Goal: Transaction & Acquisition: Purchase product/service

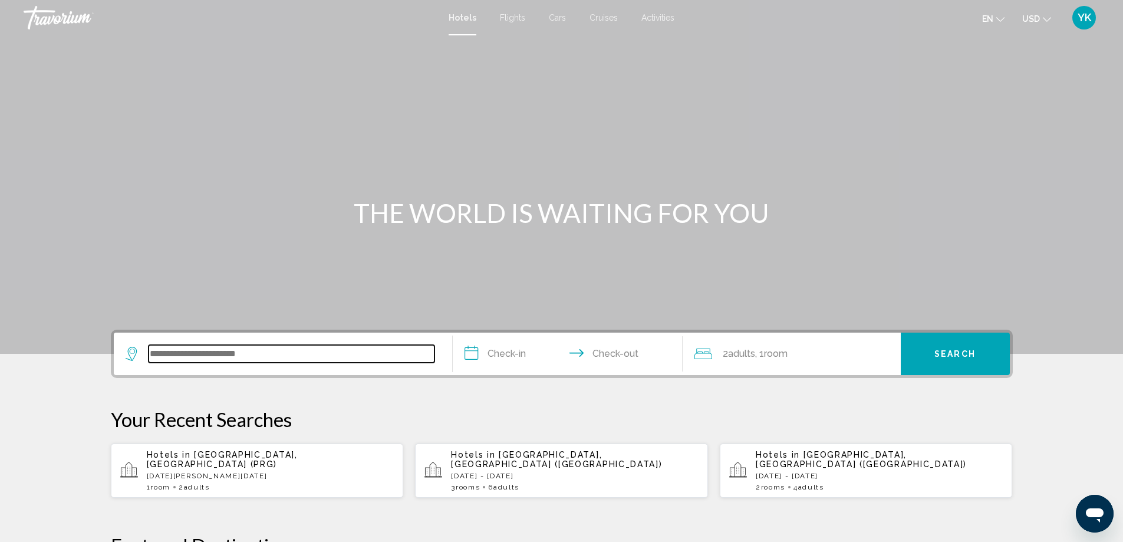
click at [299, 347] on input "Search widget" at bounding box center [292, 354] width 286 height 18
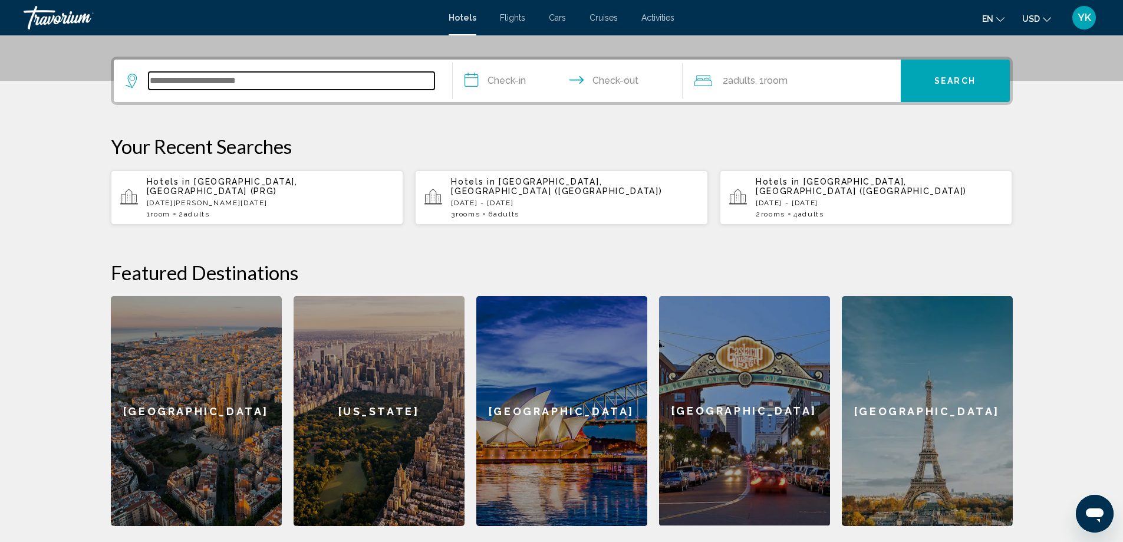
scroll to position [291, 0]
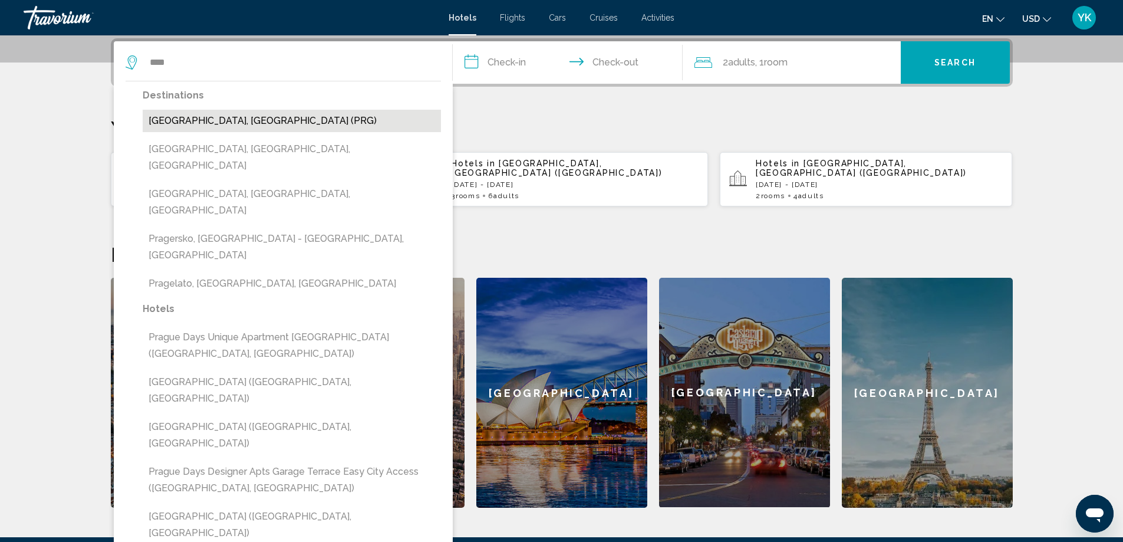
click at [216, 124] on button "Prague, Czech Republic (PRG)" at bounding box center [292, 121] width 298 height 22
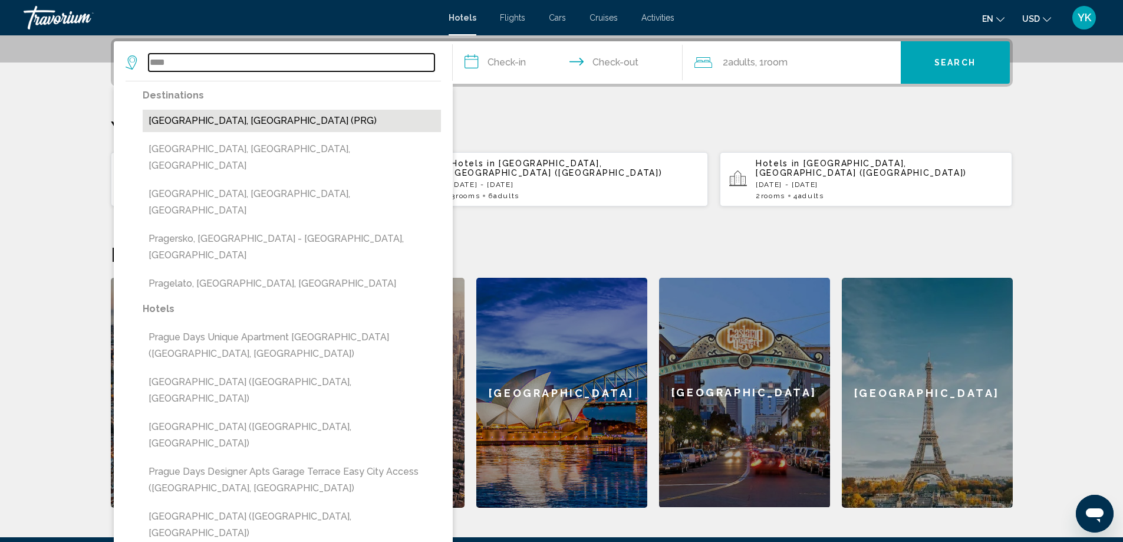
type input "**********"
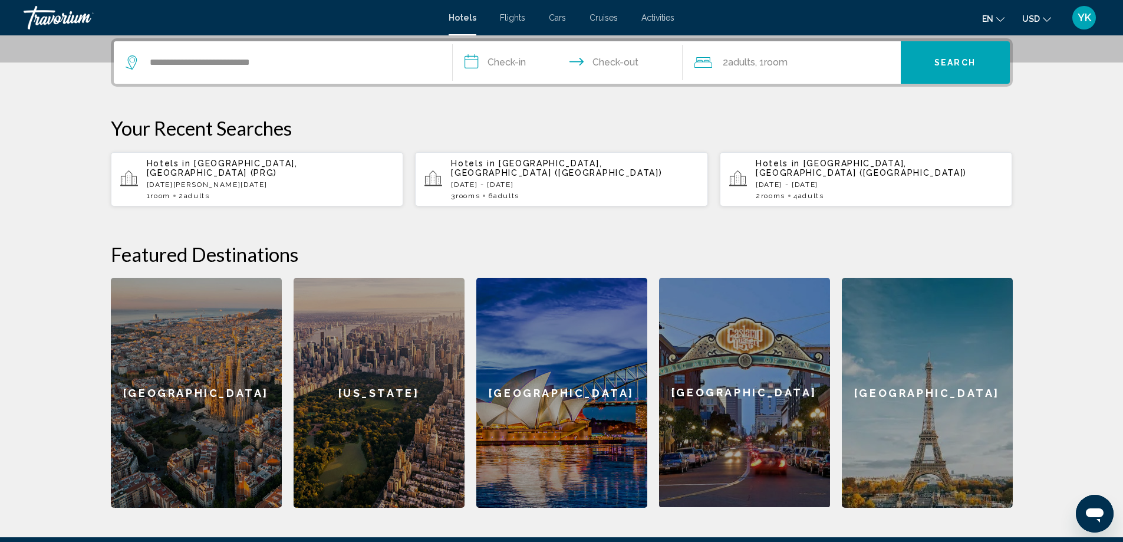
click at [523, 64] on input "**********" at bounding box center [570, 64] width 235 height 46
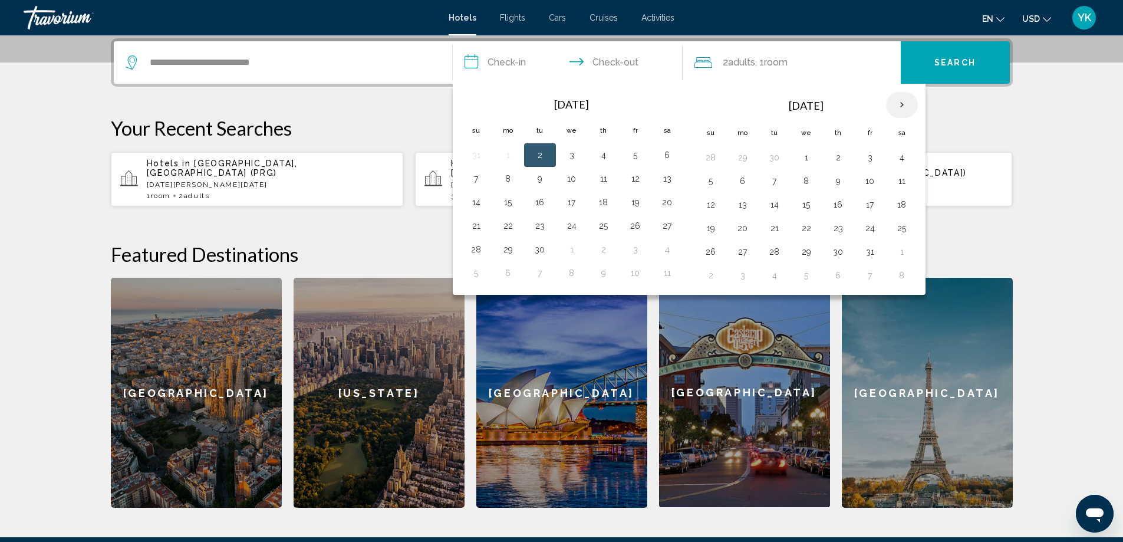
click at [899, 104] on th "Next month" at bounding box center [902, 105] width 32 height 26
click at [899, 159] on button "3" at bounding box center [901, 157] width 19 height 17
click at [773, 182] on button "6" at bounding box center [774, 181] width 19 height 17
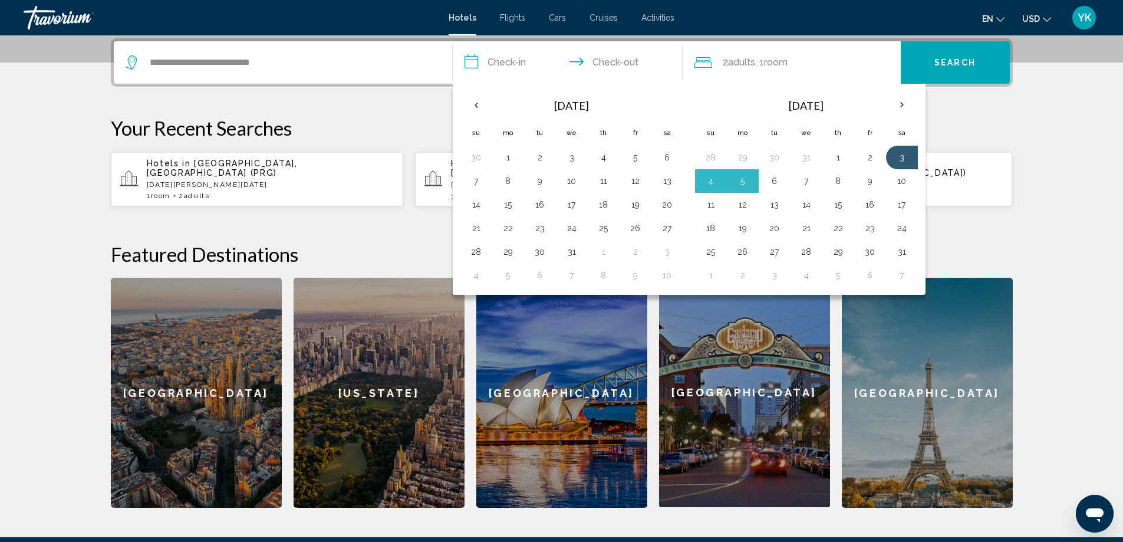
type input "**********"
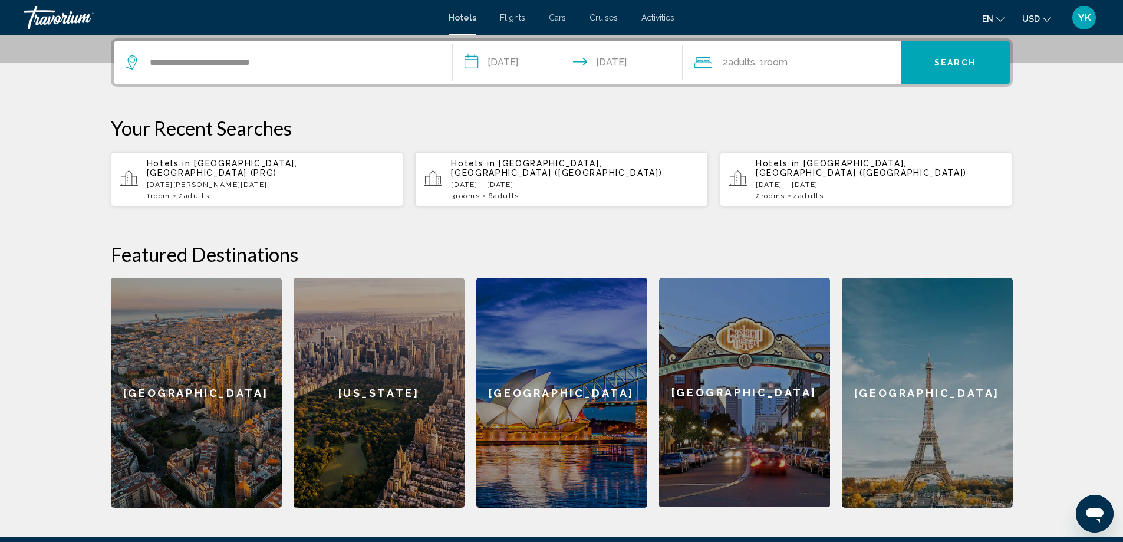
click at [949, 71] on button "Search" at bounding box center [954, 62] width 109 height 42
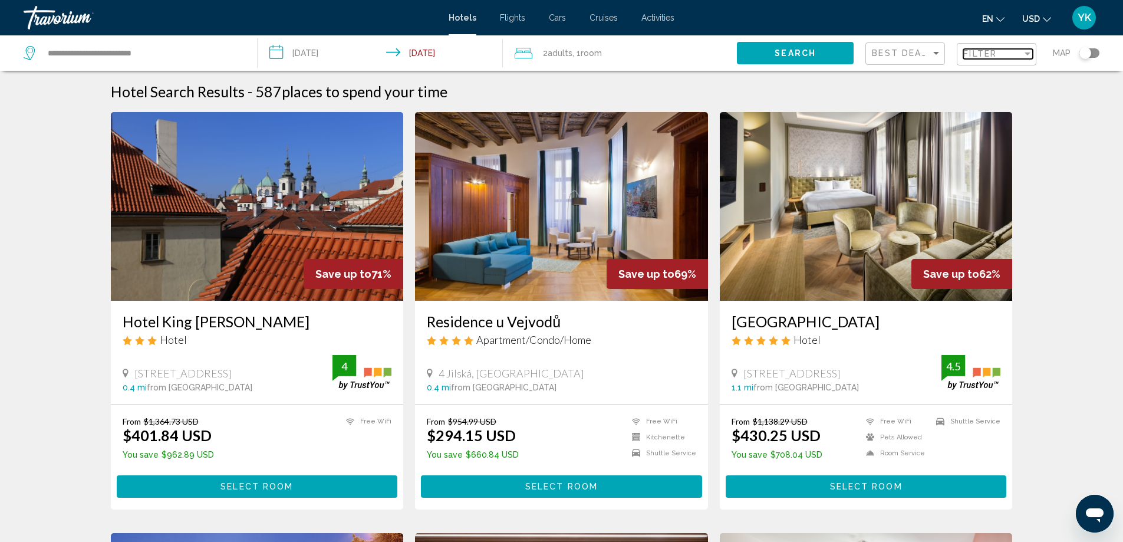
click at [1026, 52] on div "Filter" at bounding box center [1027, 53] width 6 height 3
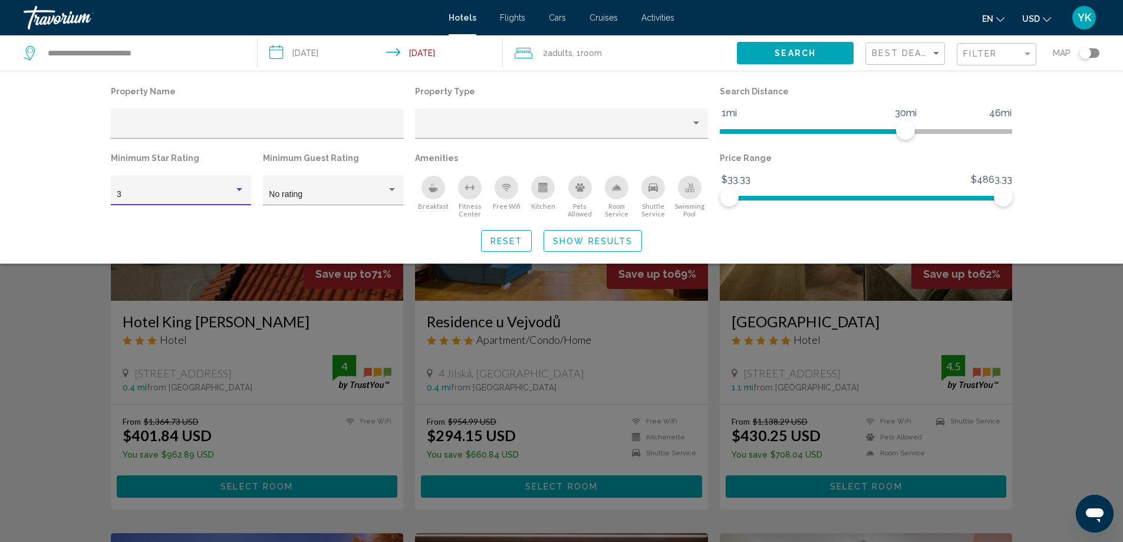
click at [243, 192] on div "Hotel Filters" at bounding box center [239, 189] width 11 height 9
click at [128, 217] on span "4" at bounding box center [181, 219] width 128 height 25
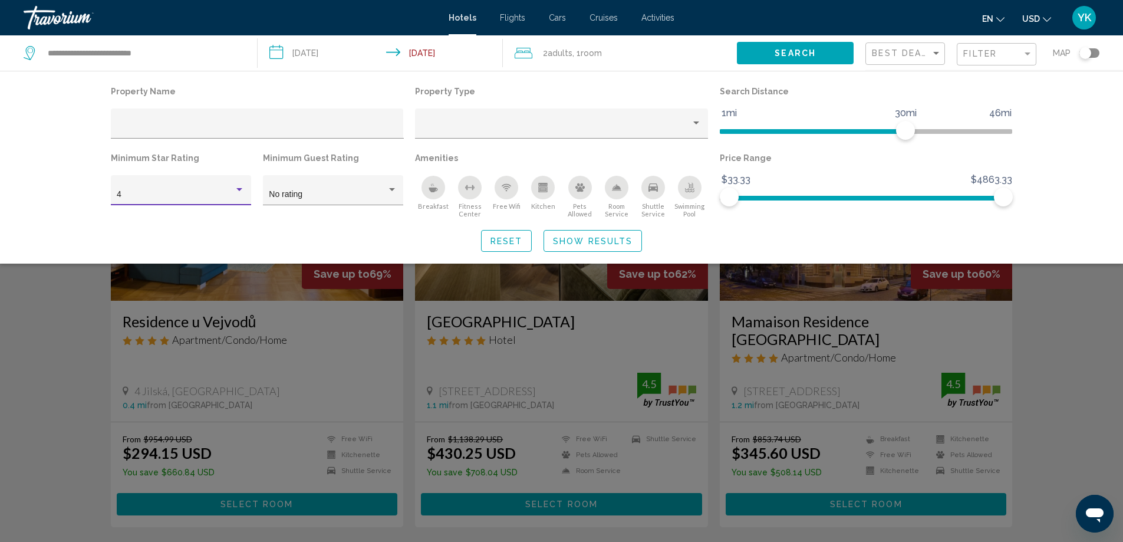
click at [592, 240] on span "Show Results" at bounding box center [593, 240] width 80 height 9
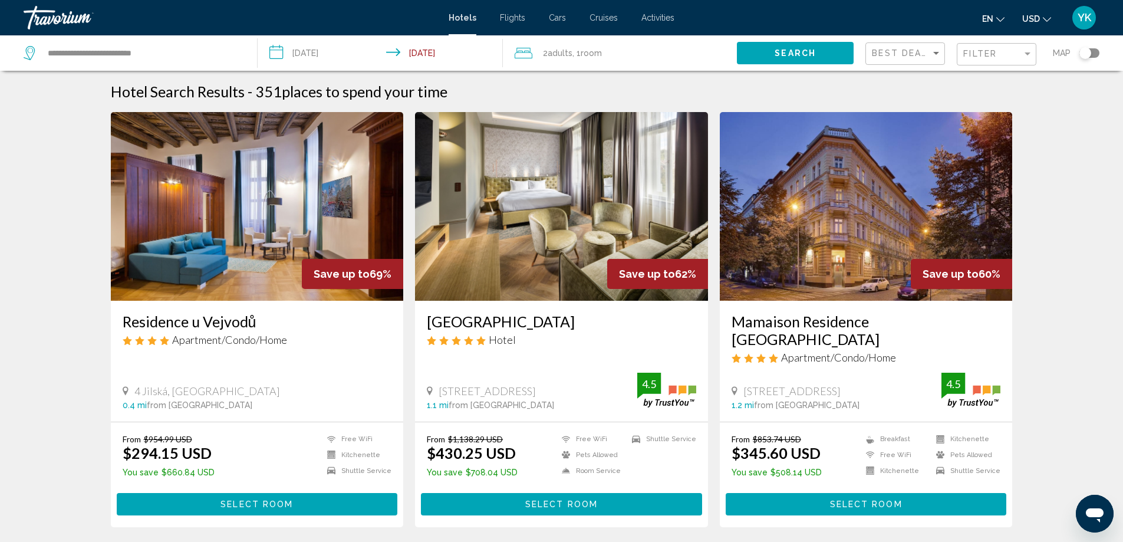
click at [541, 500] on span "Select Room" at bounding box center [561, 504] width 72 height 9
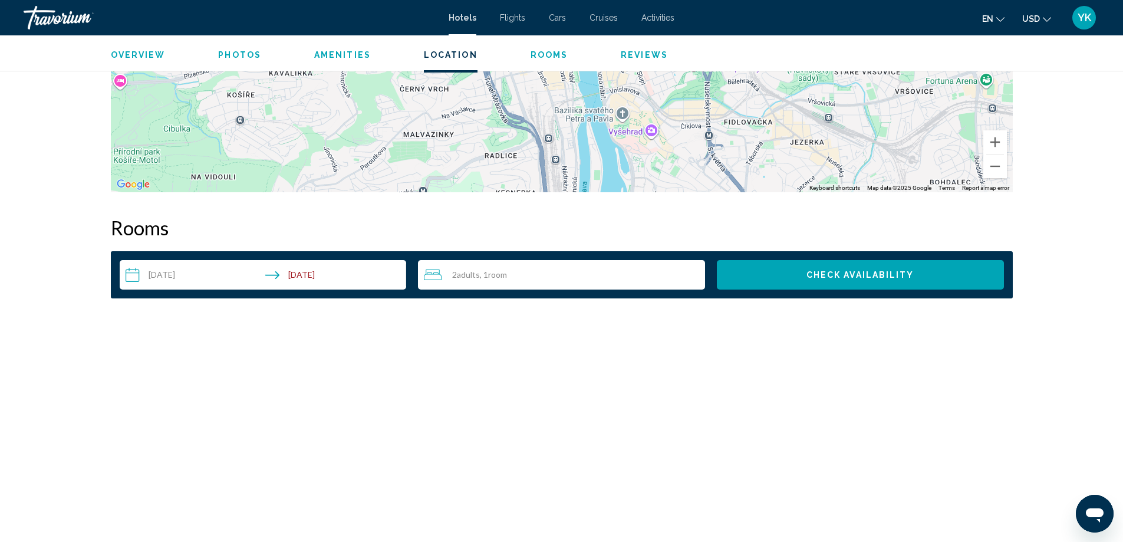
scroll to position [1336, 0]
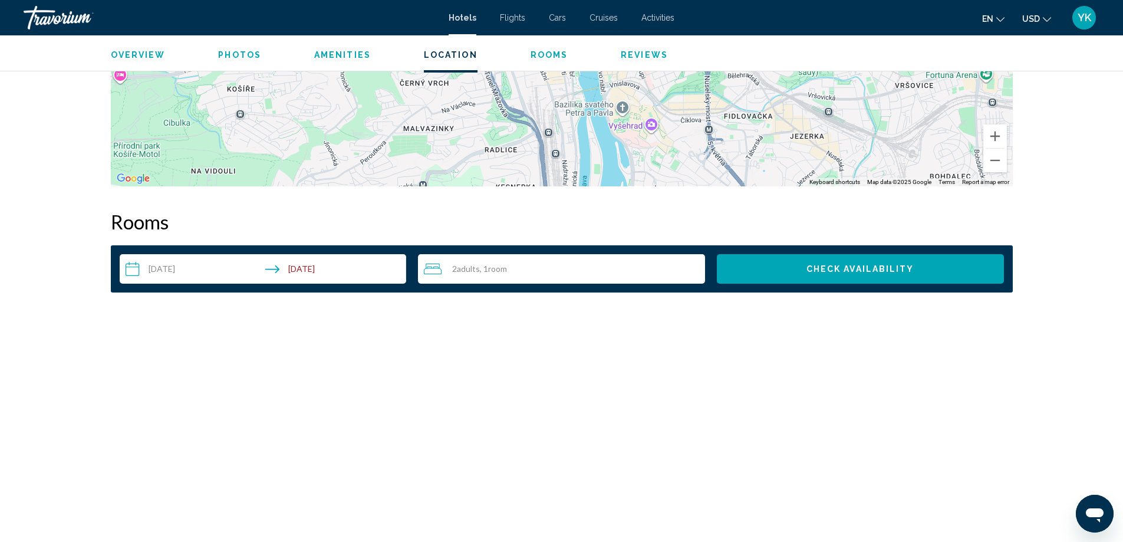
click at [870, 265] on span "Check Availability" at bounding box center [860, 269] width 108 height 9
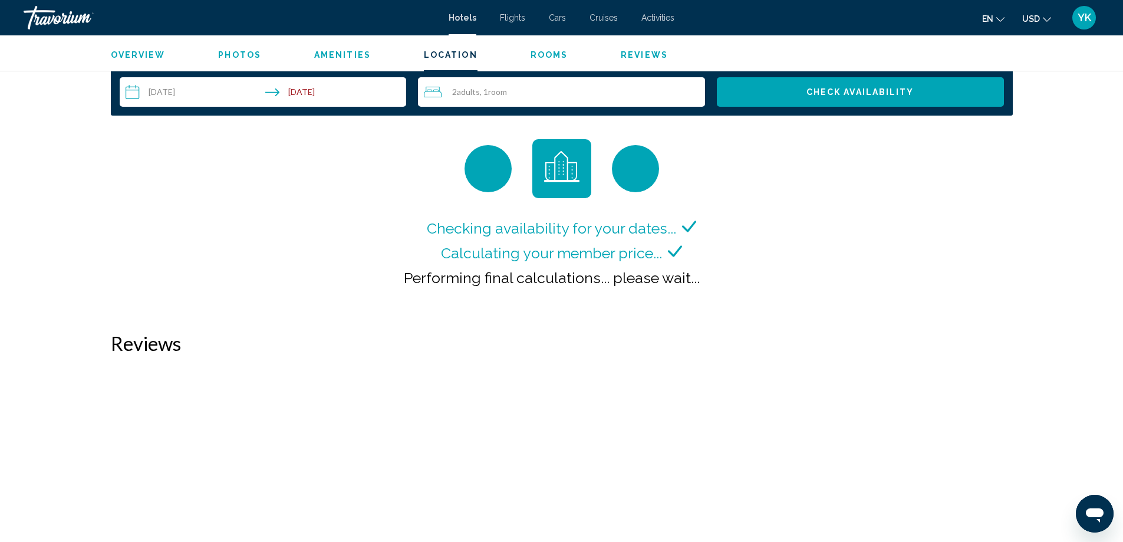
scroll to position [1543, 0]
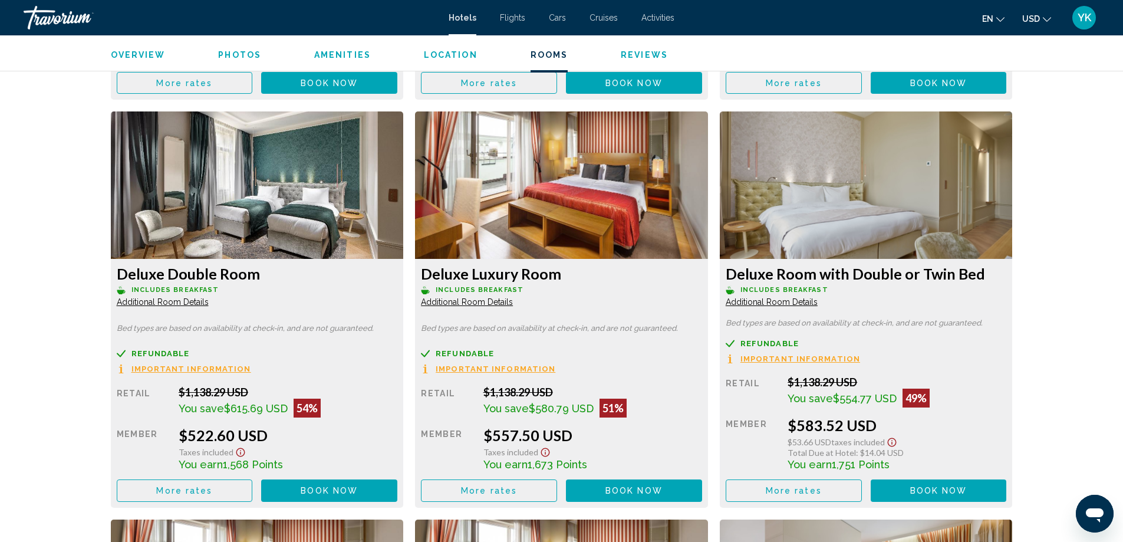
scroll to position [1964, 0]
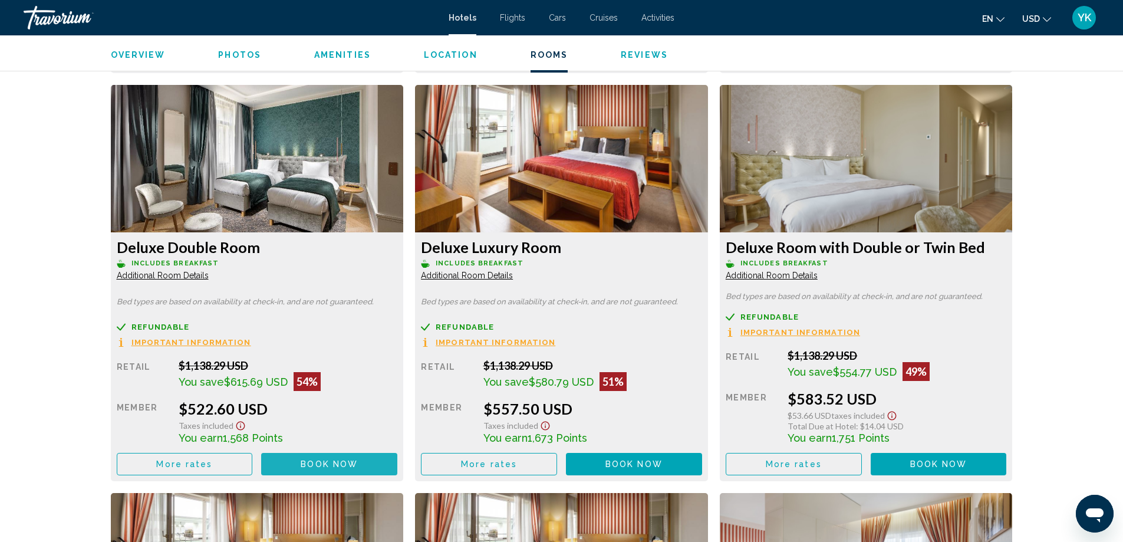
click at [337, 460] on span "Book now" at bounding box center [329, 464] width 57 height 9
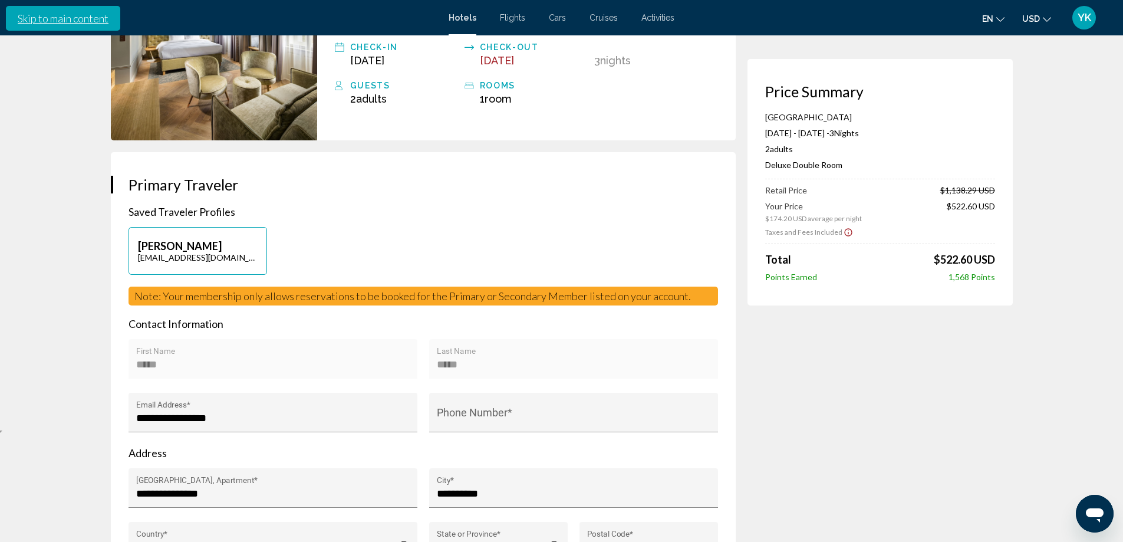
scroll to position [157, 0]
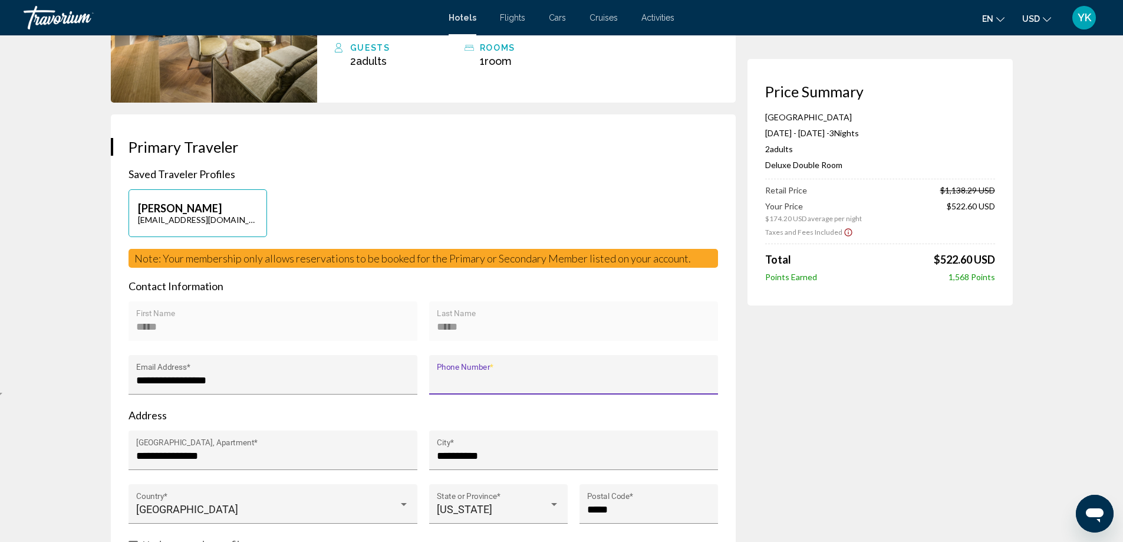
click at [474, 374] on input "Phone Number *" at bounding box center [573, 380] width 273 height 12
type input "**********"
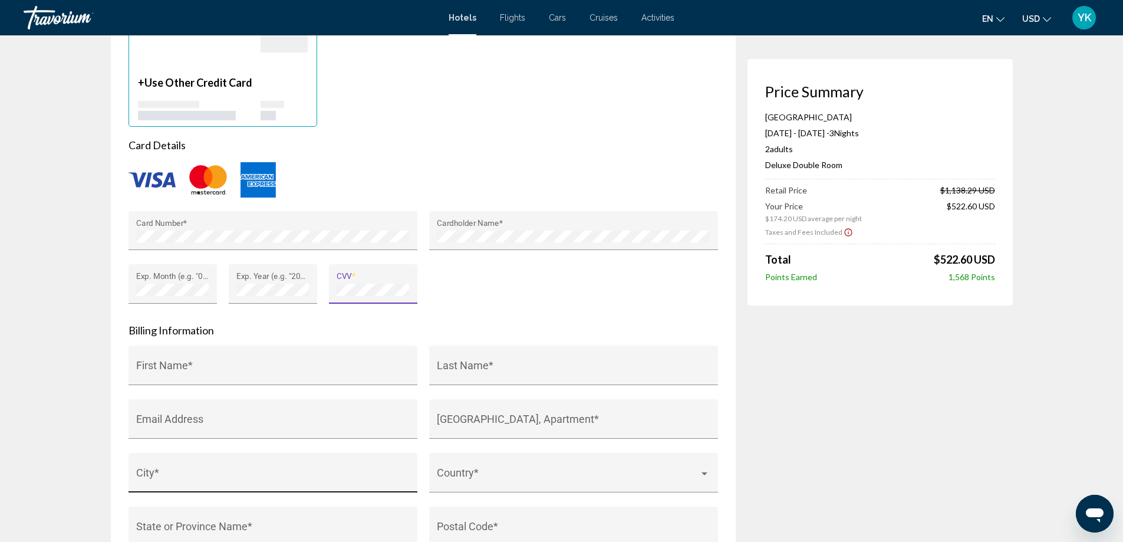
scroll to position [1021, 0]
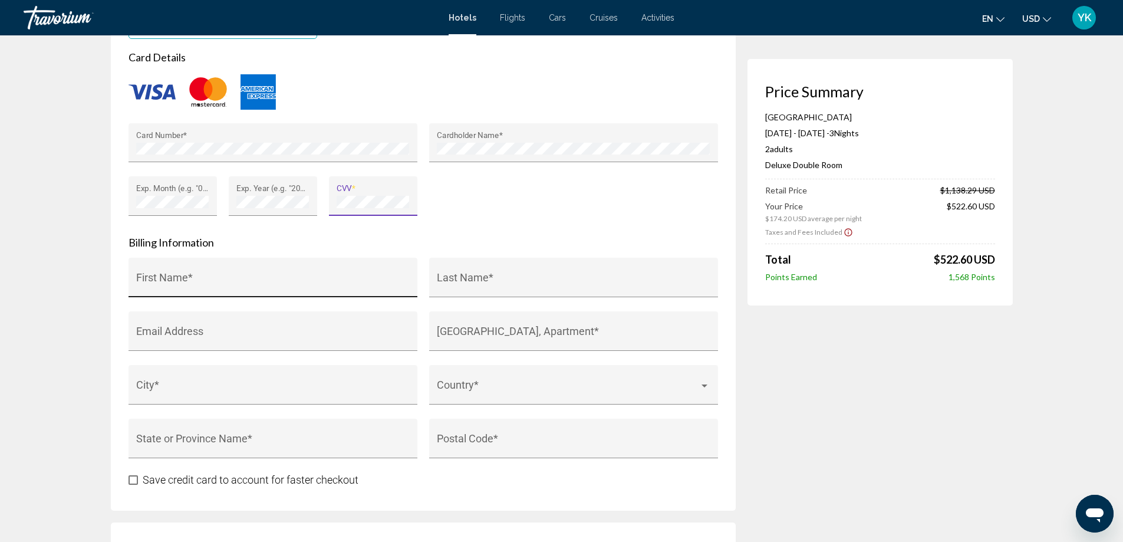
click at [172, 284] on input "First Name *" at bounding box center [272, 283] width 273 height 12
type input "*****"
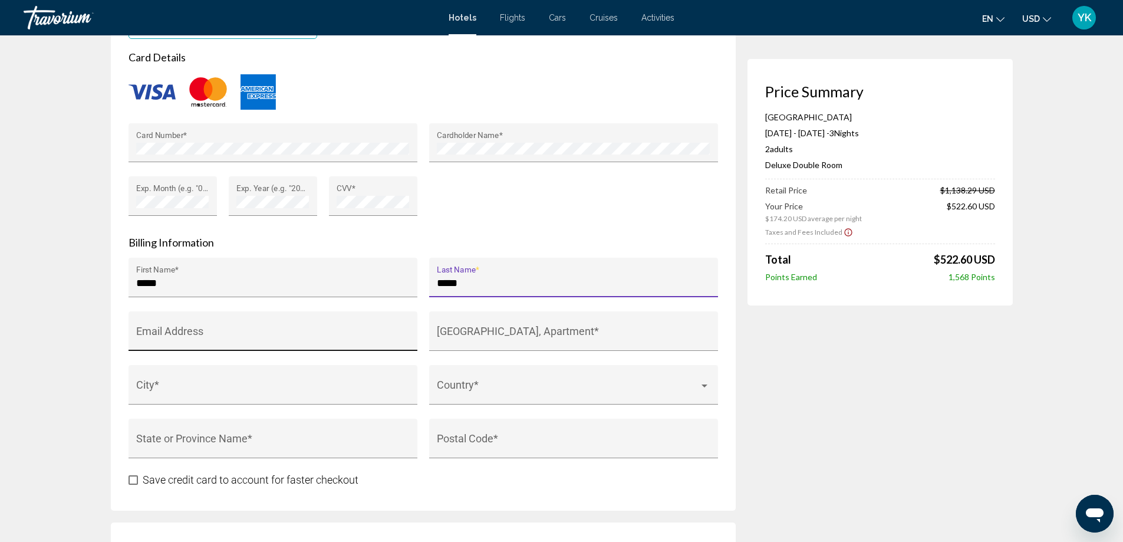
type input "*****"
click at [229, 338] on input "Email Address" at bounding box center [272, 337] width 273 height 12
type input "**********"
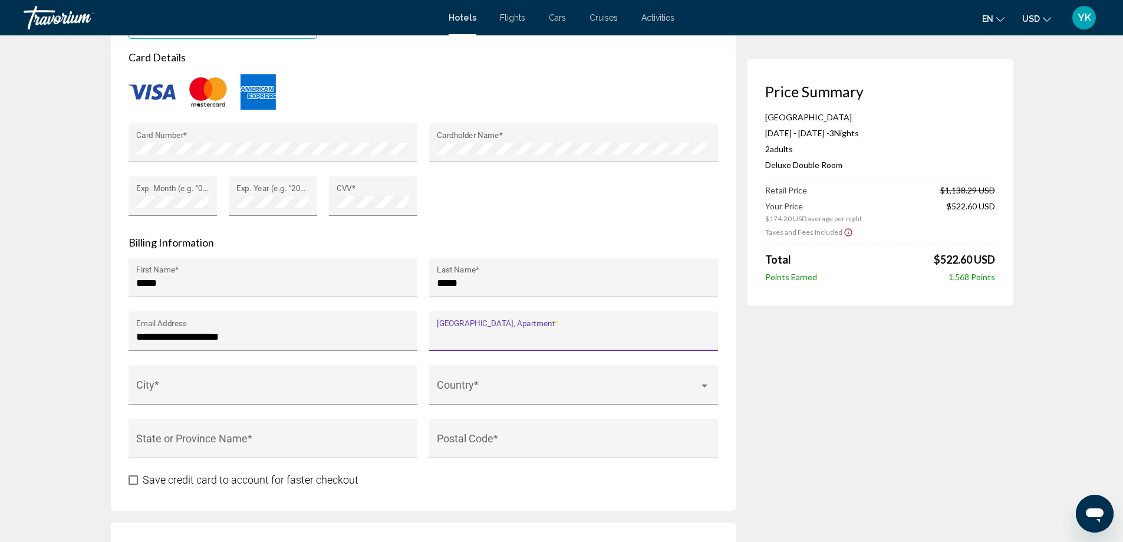
click at [493, 338] on input "[GEOGRAPHIC_DATA], Apartment *" at bounding box center [573, 337] width 273 height 12
type input "**********"
type input "**"
type input "*****"
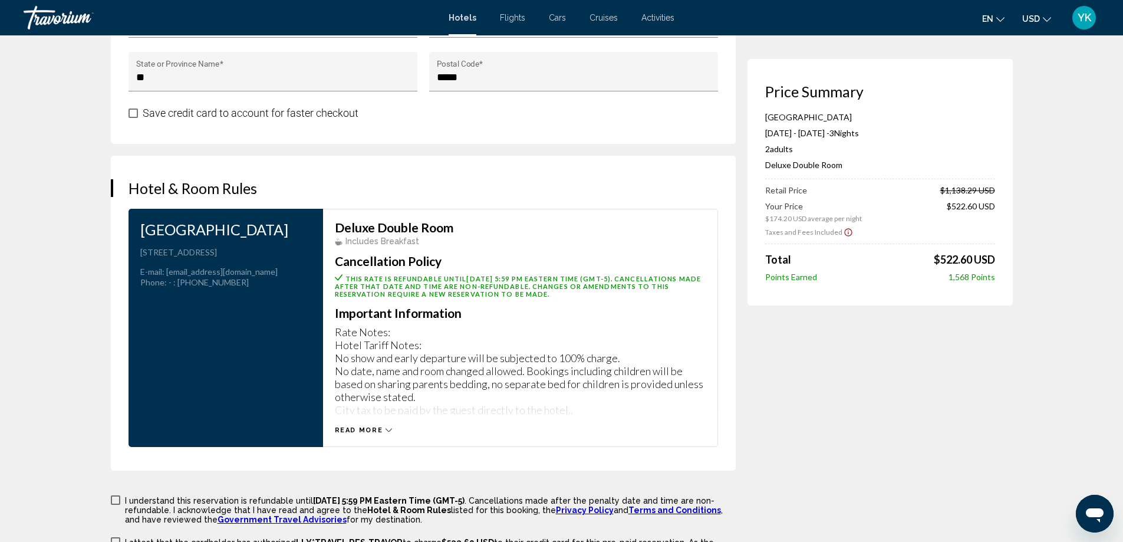
scroll to position [1414, 0]
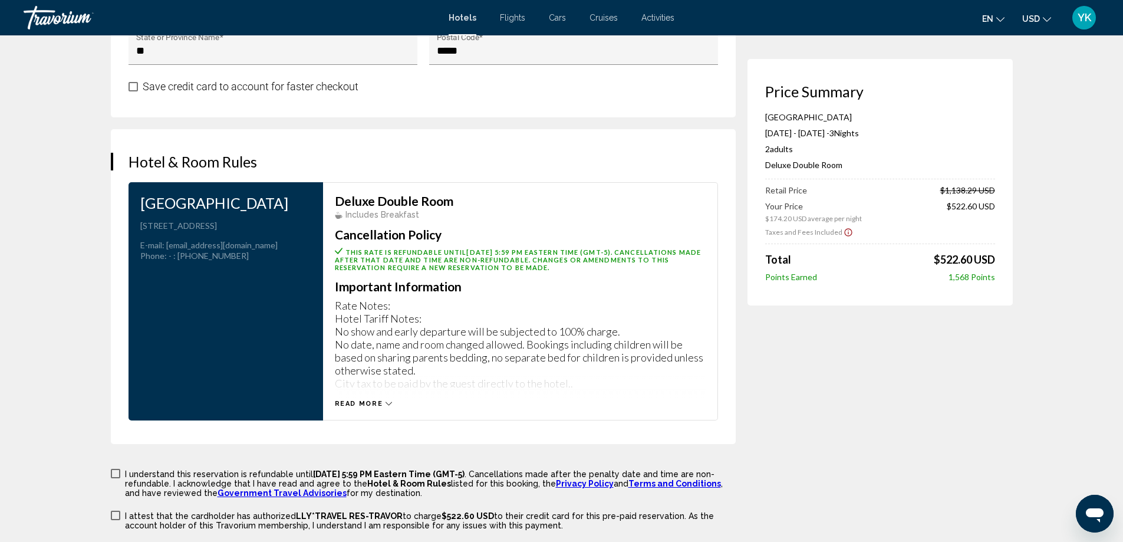
click at [370, 393] on div "Read more" at bounding box center [520, 391] width 371 height 32
click at [368, 402] on span "Read more" at bounding box center [359, 404] width 48 height 8
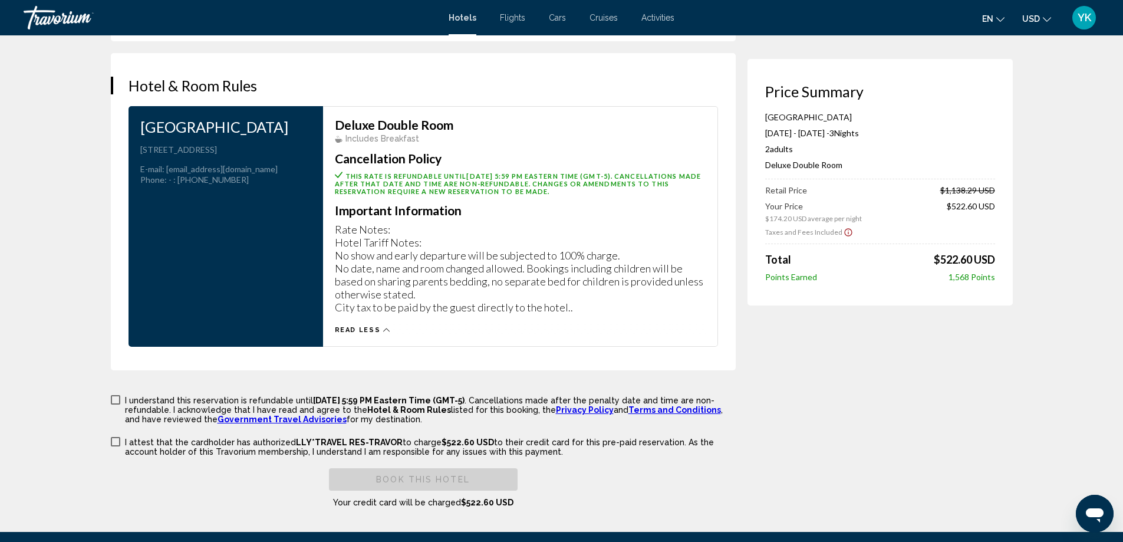
scroll to position [1625, 0]
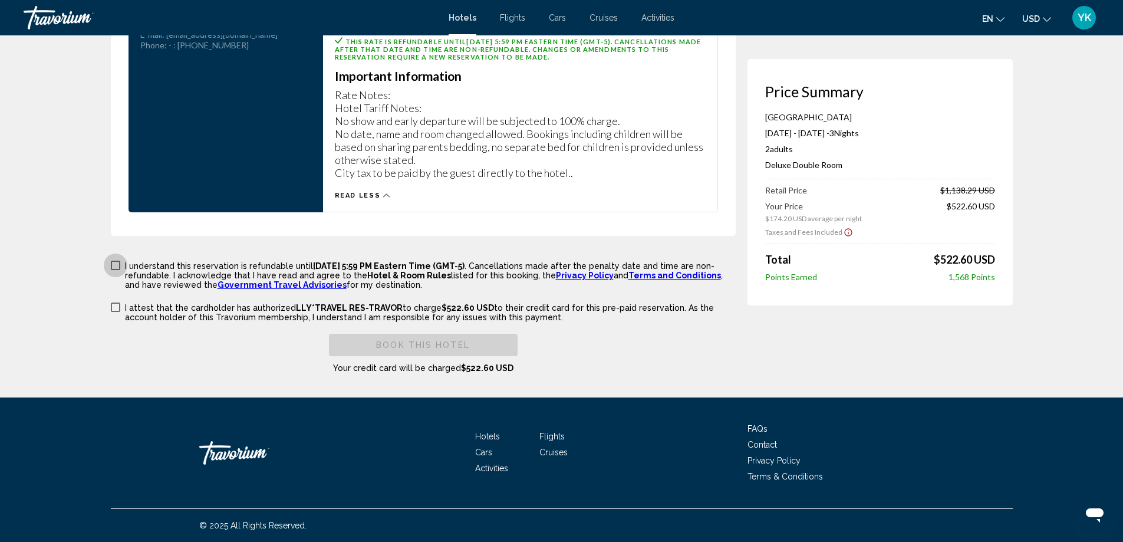
click at [112, 261] on span "Main content" at bounding box center [115, 264] width 9 height 9
click at [118, 306] on span "Main content" at bounding box center [115, 306] width 9 height 9
click at [382, 345] on span "Book this hotel" at bounding box center [423, 345] width 94 height 9
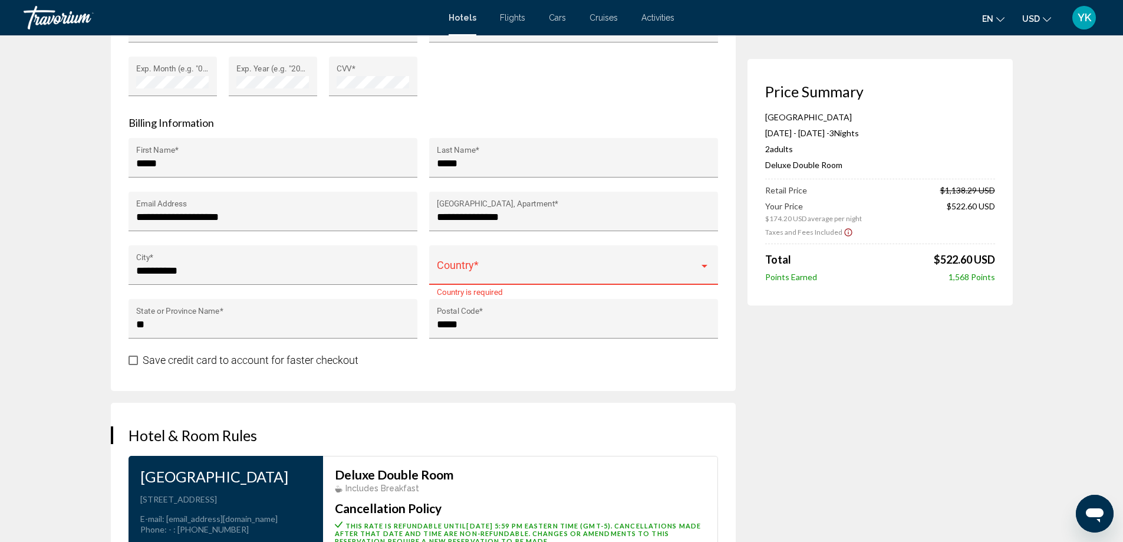
click at [467, 276] on span "Main content" at bounding box center [568, 271] width 262 height 12
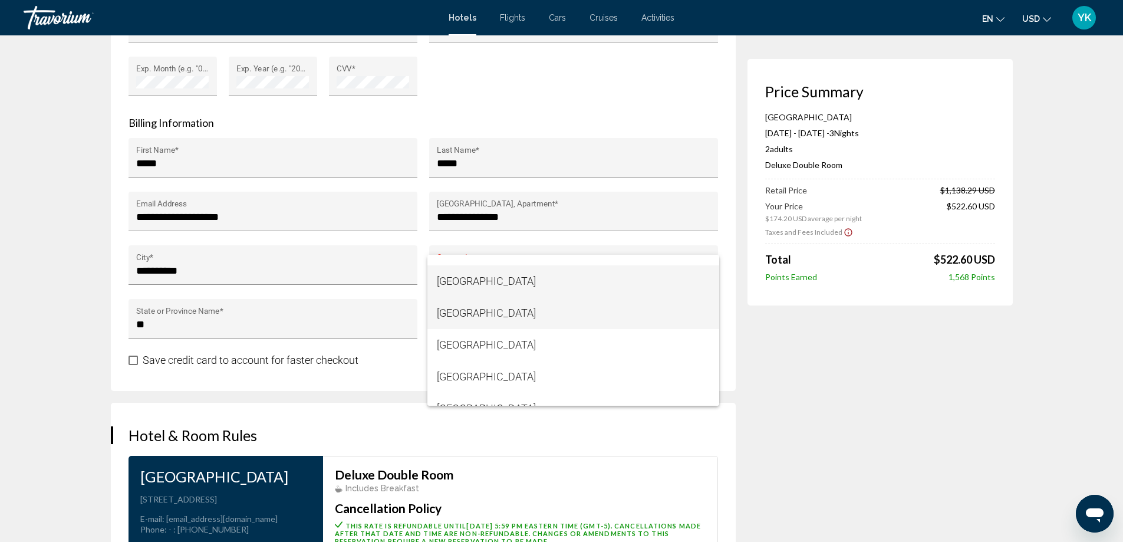
scroll to position [7612, 0]
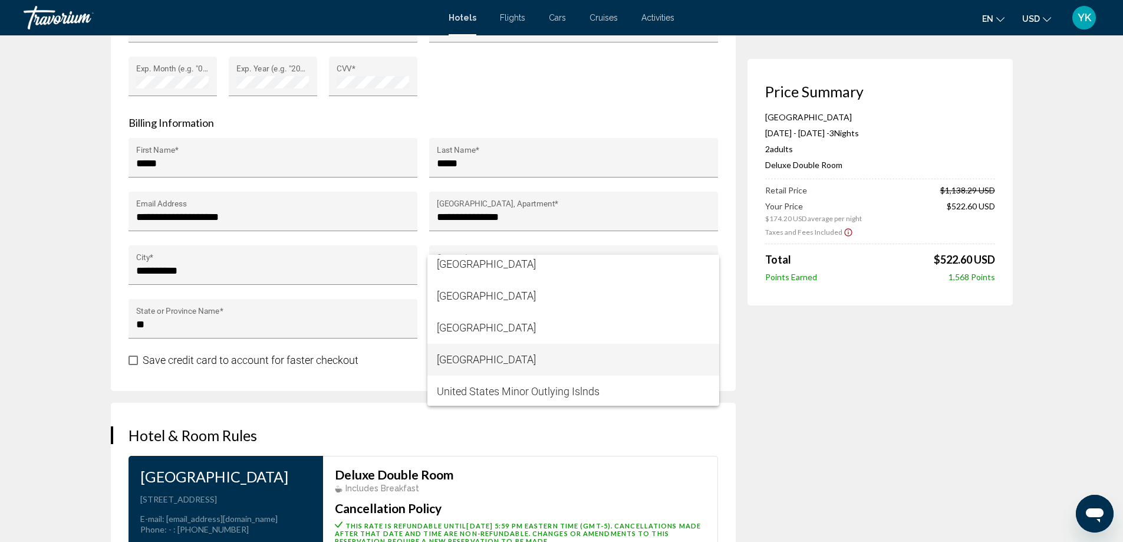
click at [519, 355] on span "[GEOGRAPHIC_DATA]" at bounding box center [573, 360] width 273 height 32
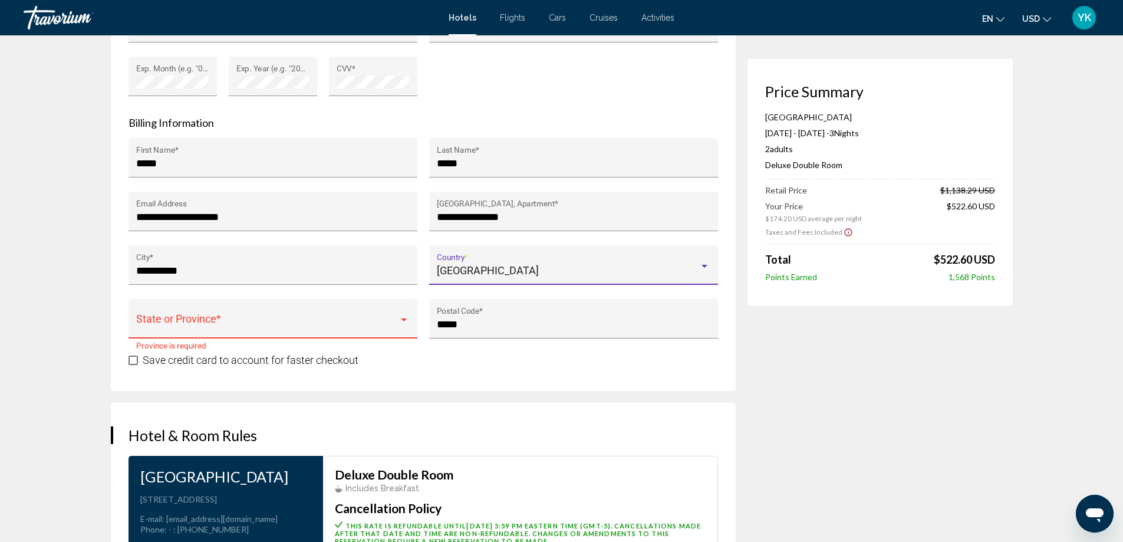
click at [269, 326] on span "Main content" at bounding box center [267, 324] width 262 height 12
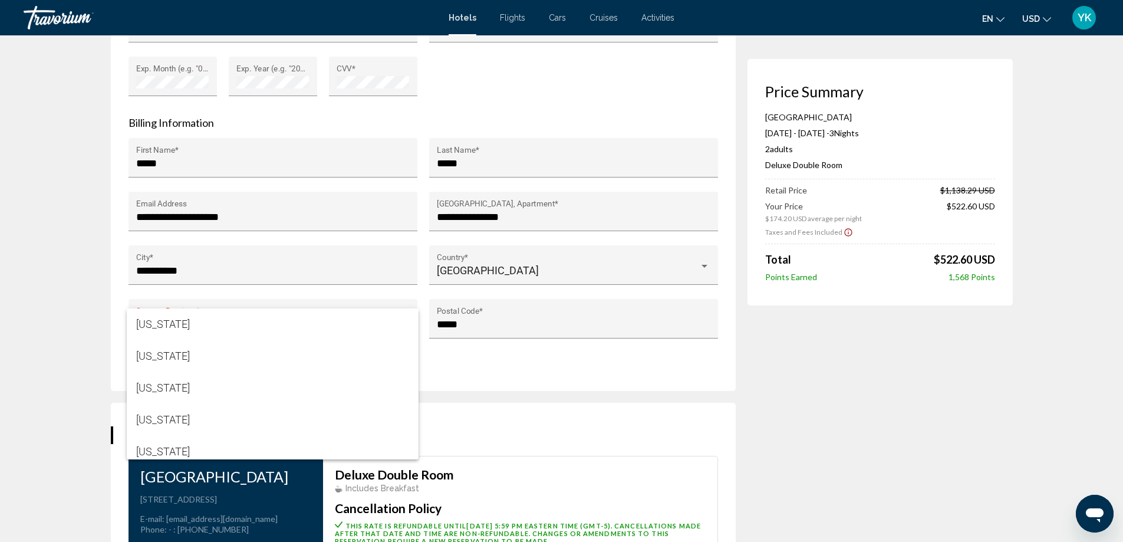
scroll to position [167, 0]
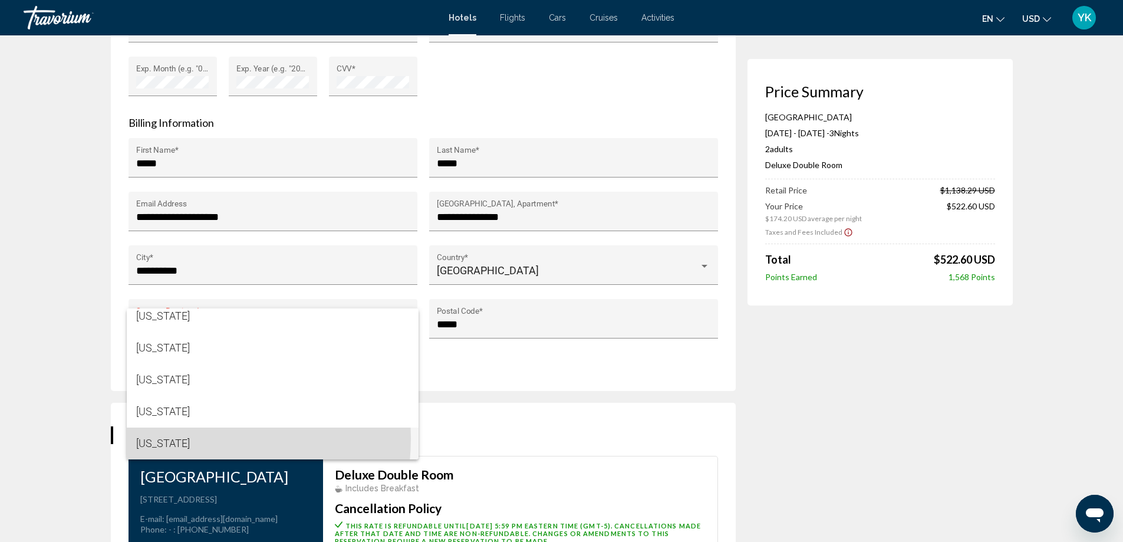
click at [176, 438] on span "[US_STATE]" at bounding box center [272, 443] width 273 height 32
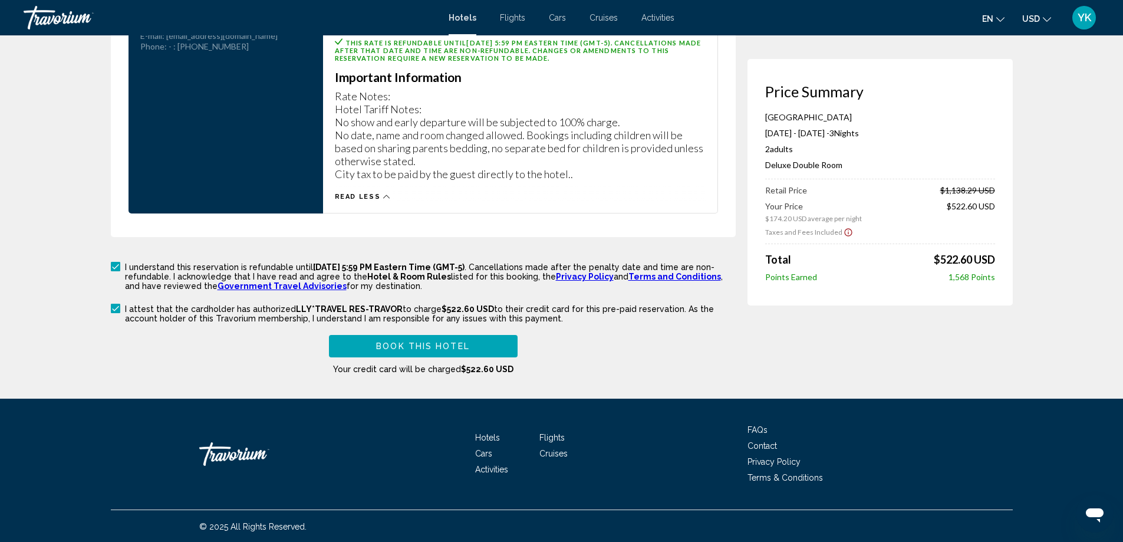
scroll to position [1625, 0]
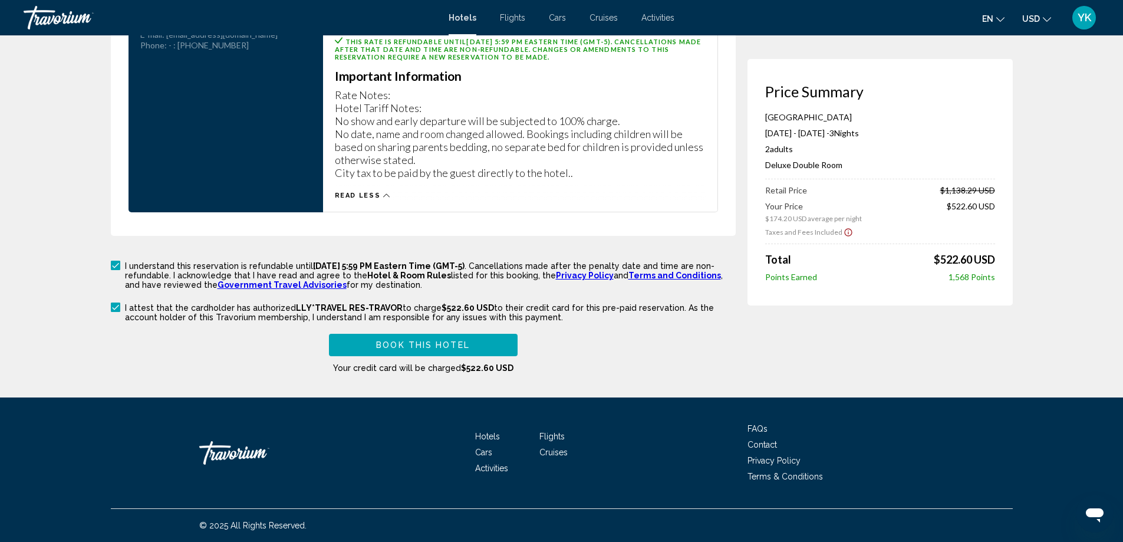
click at [404, 349] on span "Book this hotel" at bounding box center [423, 345] width 94 height 9
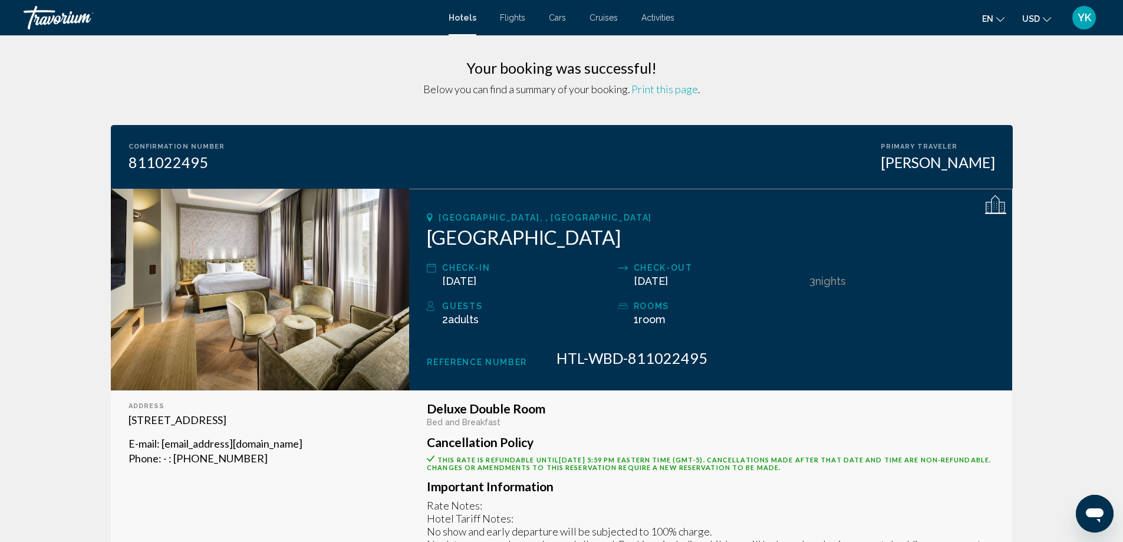
click at [665, 88] on span "Print this page" at bounding box center [664, 89] width 67 height 13
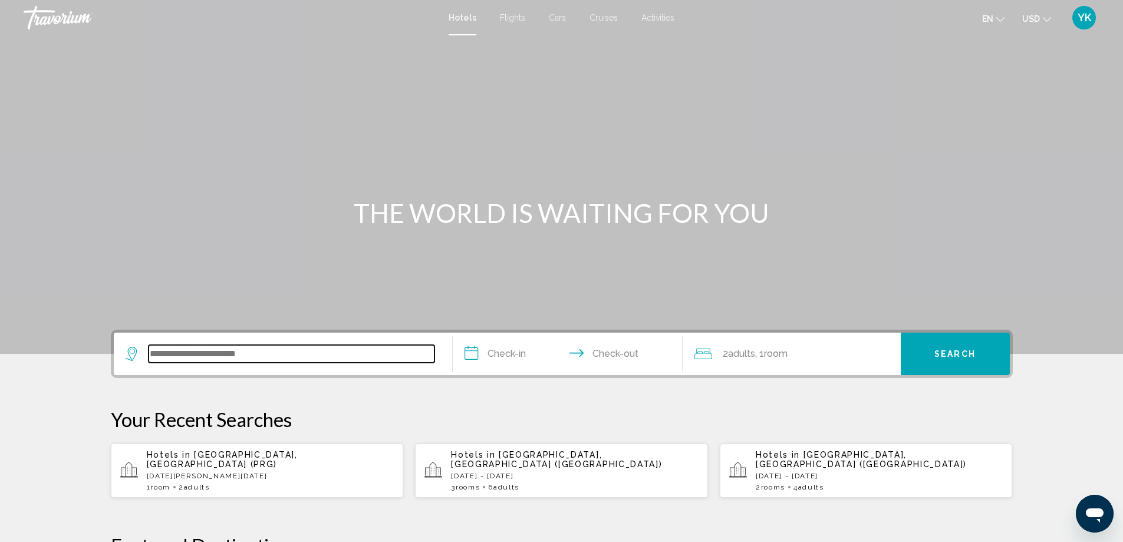
click at [276, 358] on input "Search widget" at bounding box center [292, 354] width 286 height 18
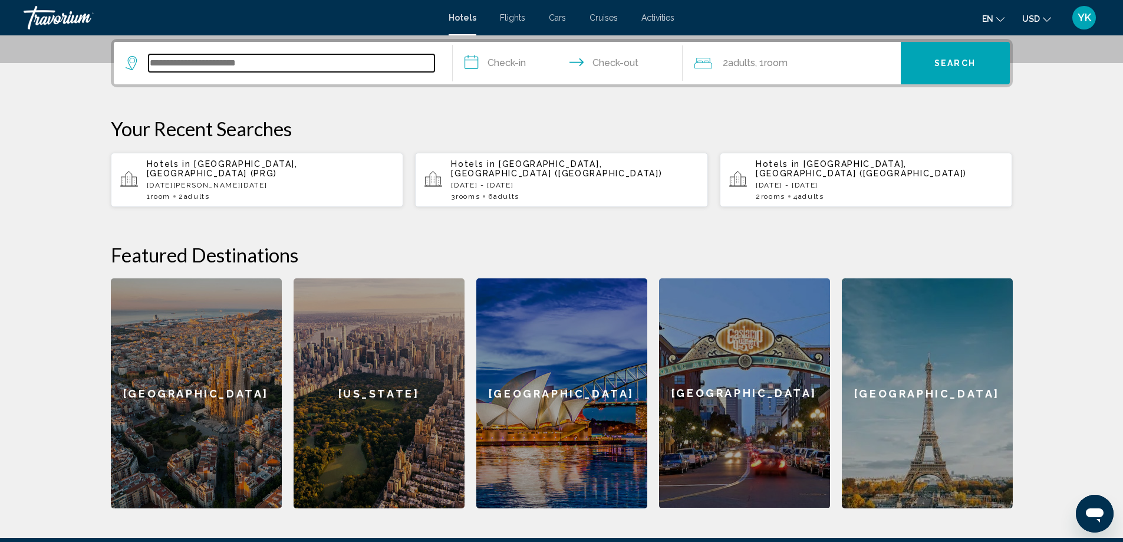
scroll to position [291, 0]
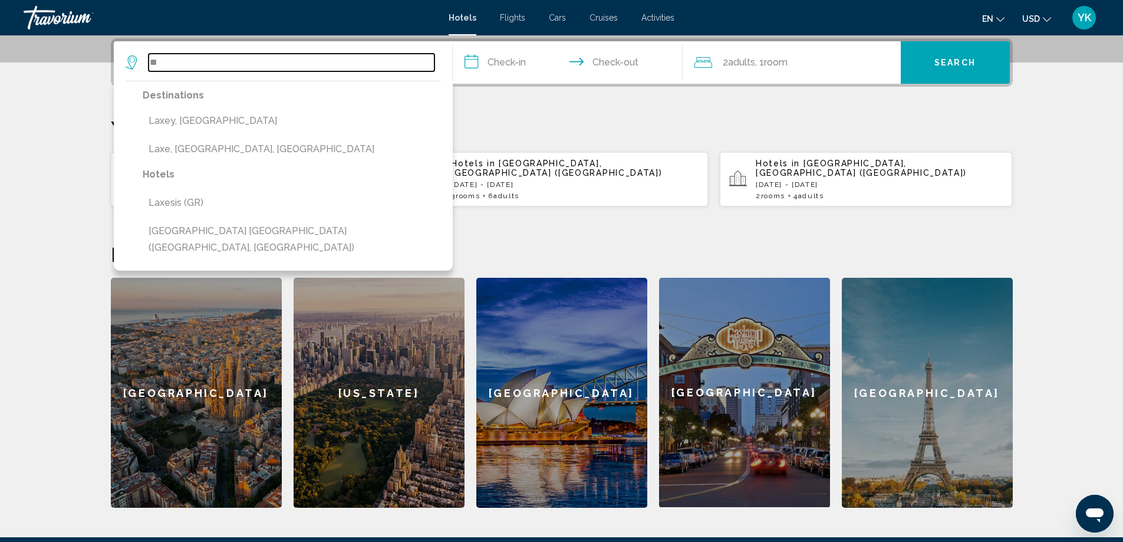
type input "*"
click at [167, 62] on input "Search widget" at bounding box center [292, 63] width 286 height 18
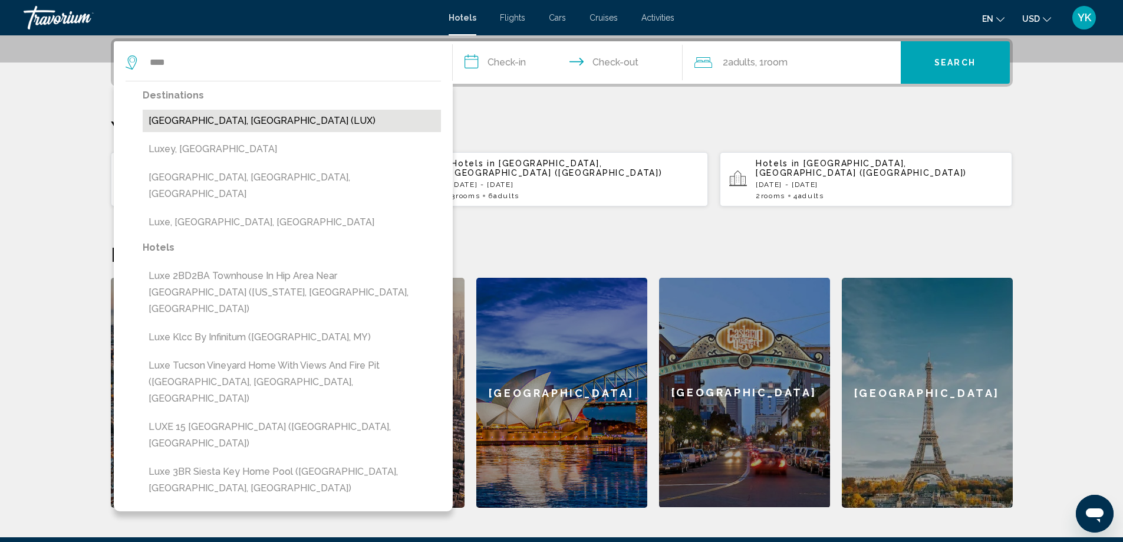
click at [235, 124] on button "Luxembourg, Luxembourg (LUX)" at bounding box center [292, 121] width 298 height 22
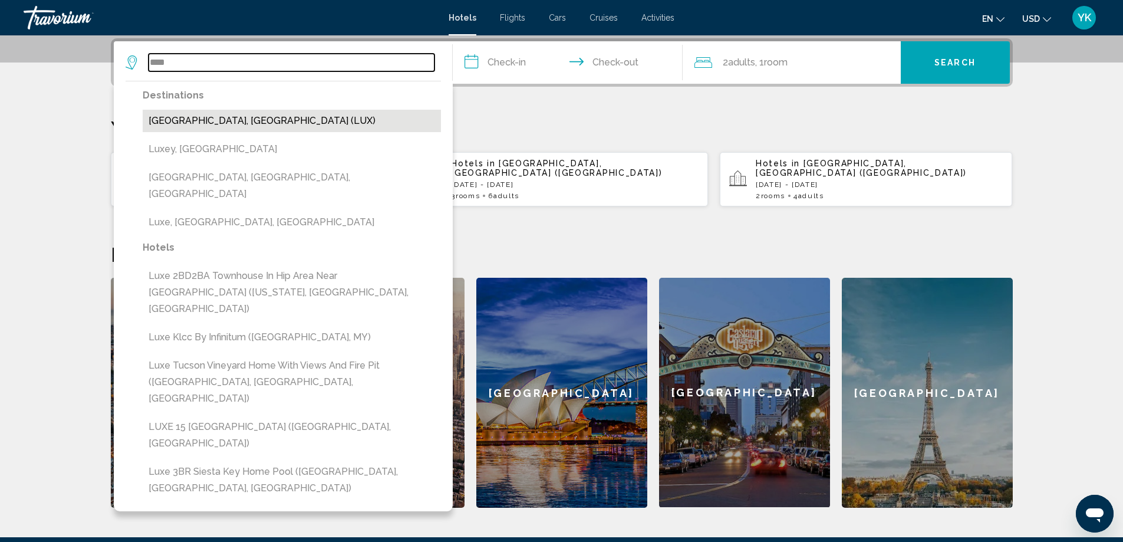
type input "**********"
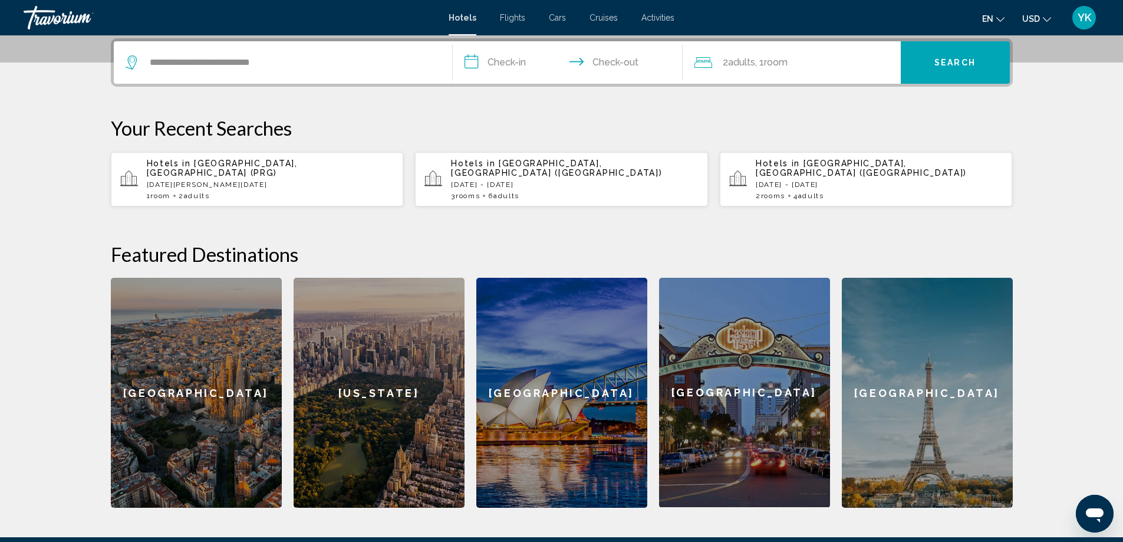
click at [622, 64] on input "**********" at bounding box center [570, 64] width 235 height 46
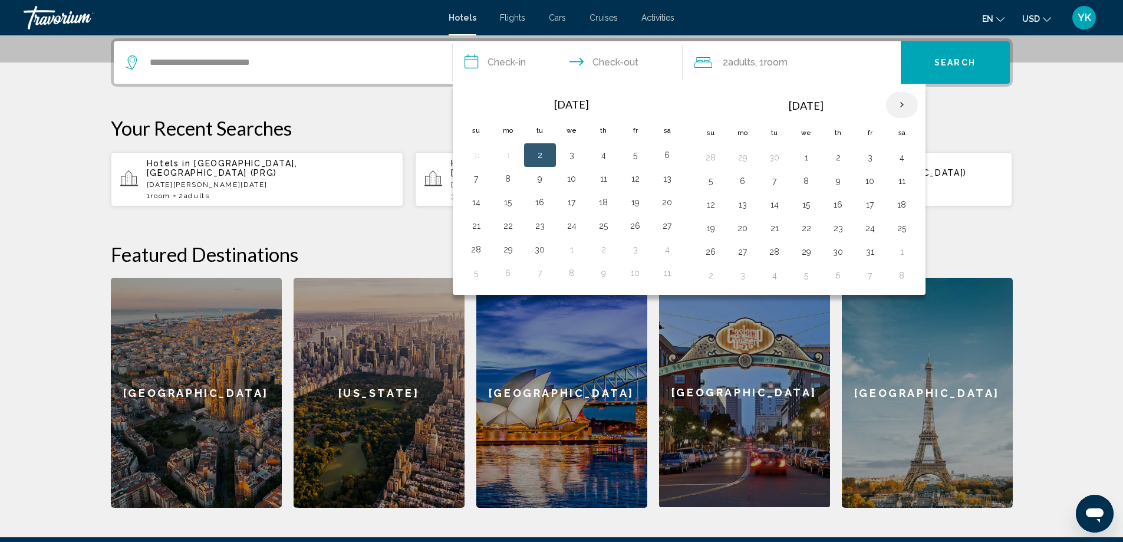
click at [903, 104] on th "Next month" at bounding box center [902, 105] width 32 height 26
click at [900, 229] on button "27" at bounding box center [901, 228] width 19 height 17
click at [712, 252] on button "28" at bounding box center [710, 251] width 19 height 17
type input "**********"
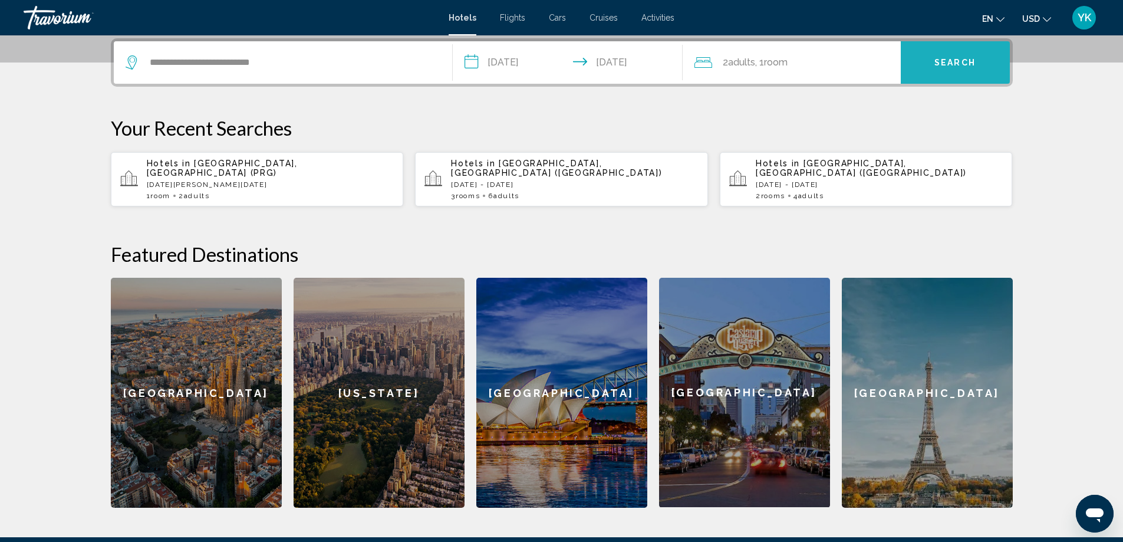
click at [954, 72] on button "Search" at bounding box center [954, 62] width 109 height 42
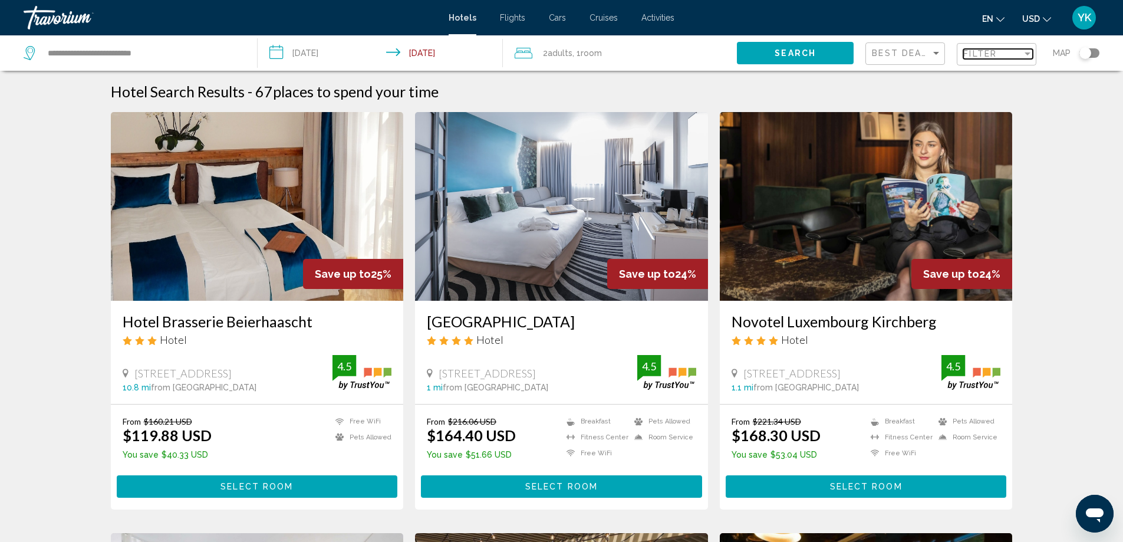
click at [1018, 55] on div "Filter" at bounding box center [992, 53] width 59 height 9
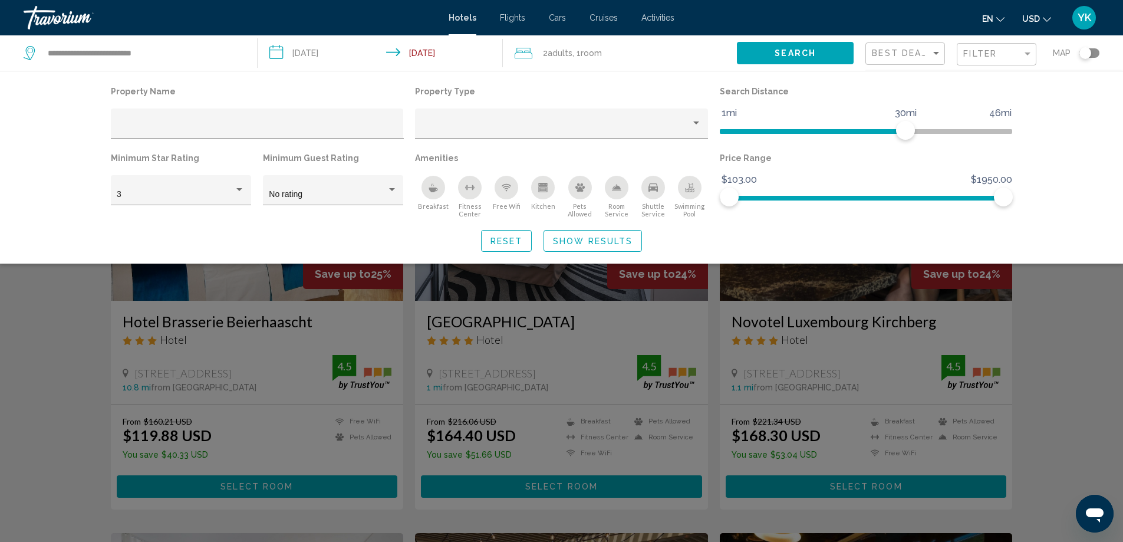
click at [432, 189] on icon "Breakfast" at bounding box center [433, 189] width 9 height 5
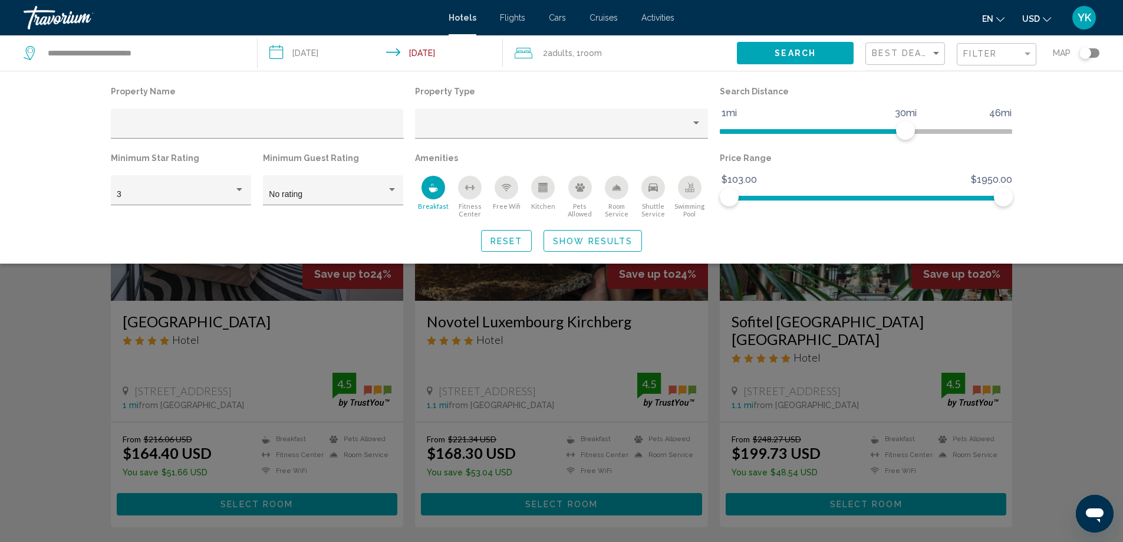
click at [507, 187] on icon "Free Wifi" at bounding box center [506, 187] width 9 height 9
click at [652, 189] on icon "Shuttle Service" at bounding box center [652, 187] width 9 height 8
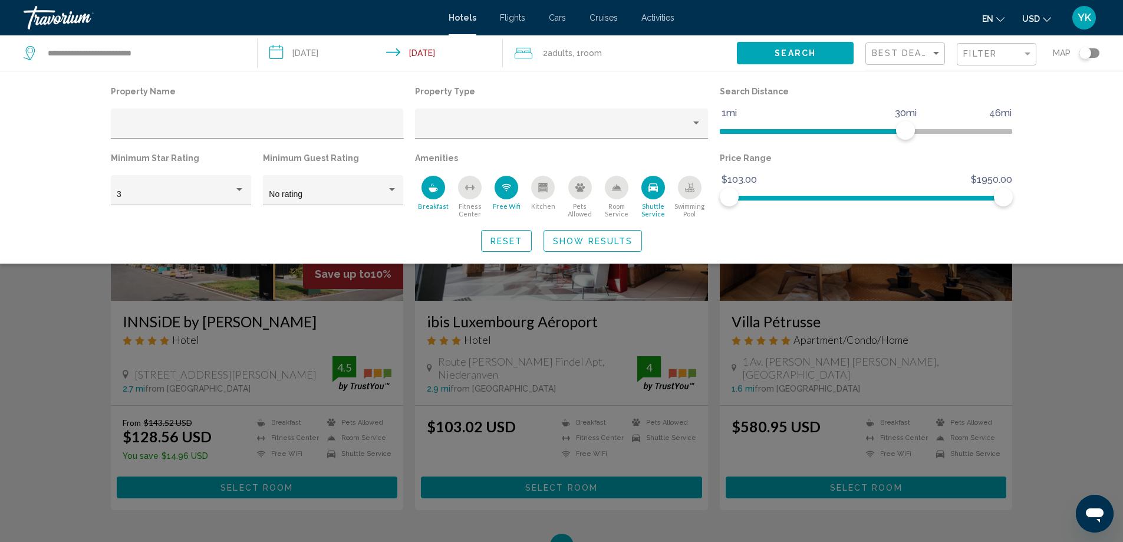
click at [575, 239] on span "Show Results" at bounding box center [593, 240] width 80 height 9
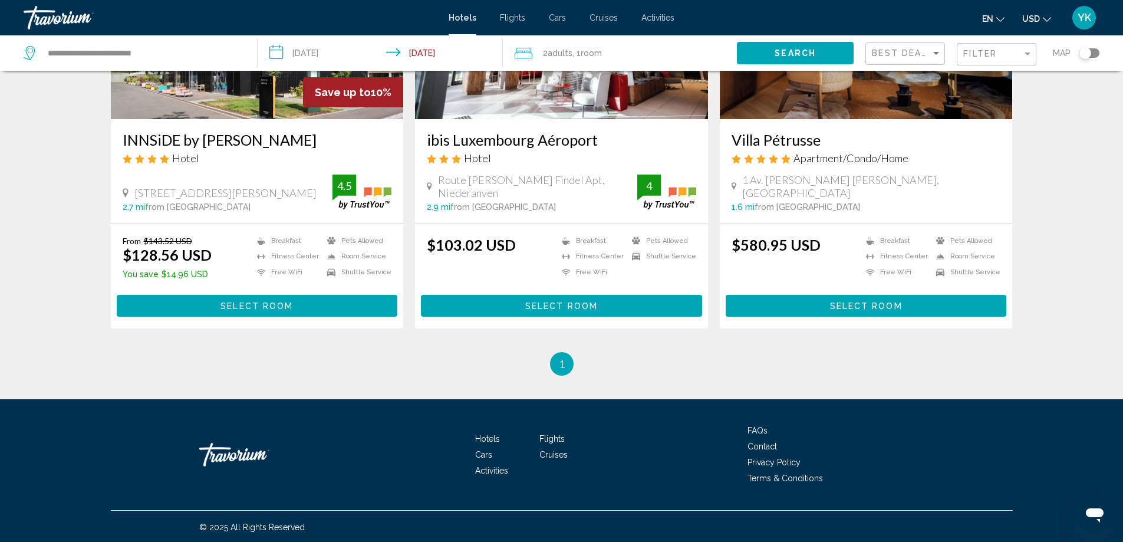
scroll to position [183, 0]
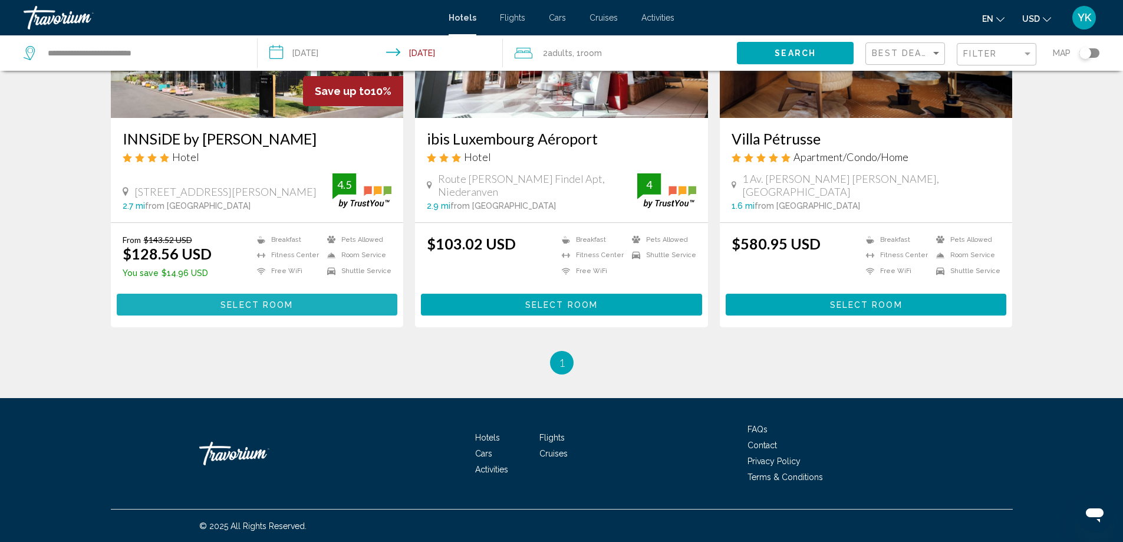
click at [255, 304] on span "Select Room" at bounding box center [256, 304] width 72 height 9
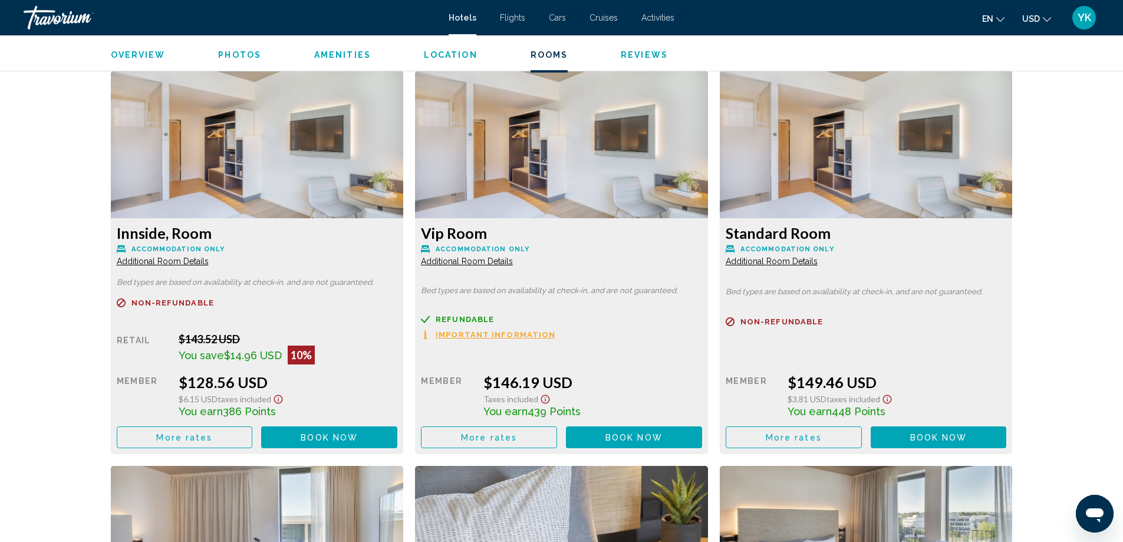
scroll to position [1572, 0]
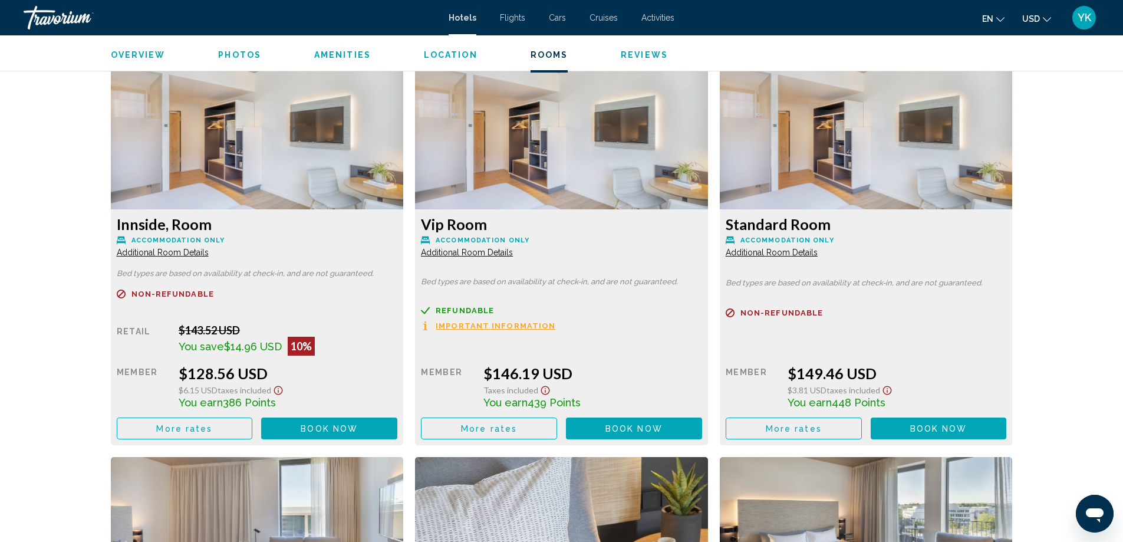
click at [209, 250] on span "Additional Room Details" at bounding box center [163, 252] width 92 height 9
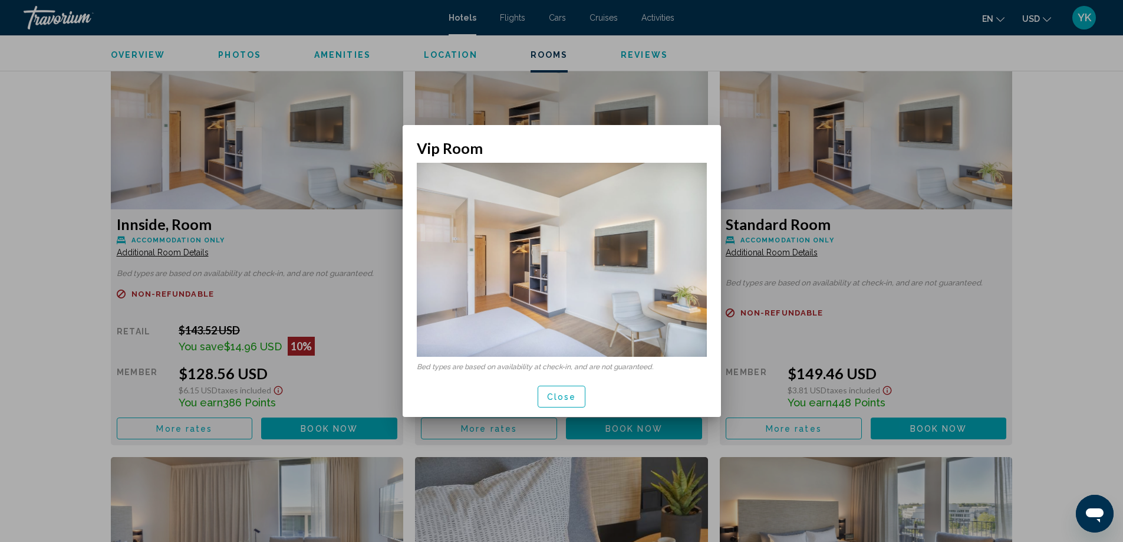
scroll to position [0, 0]
click at [549, 394] on span "Close" at bounding box center [561, 396] width 29 height 9
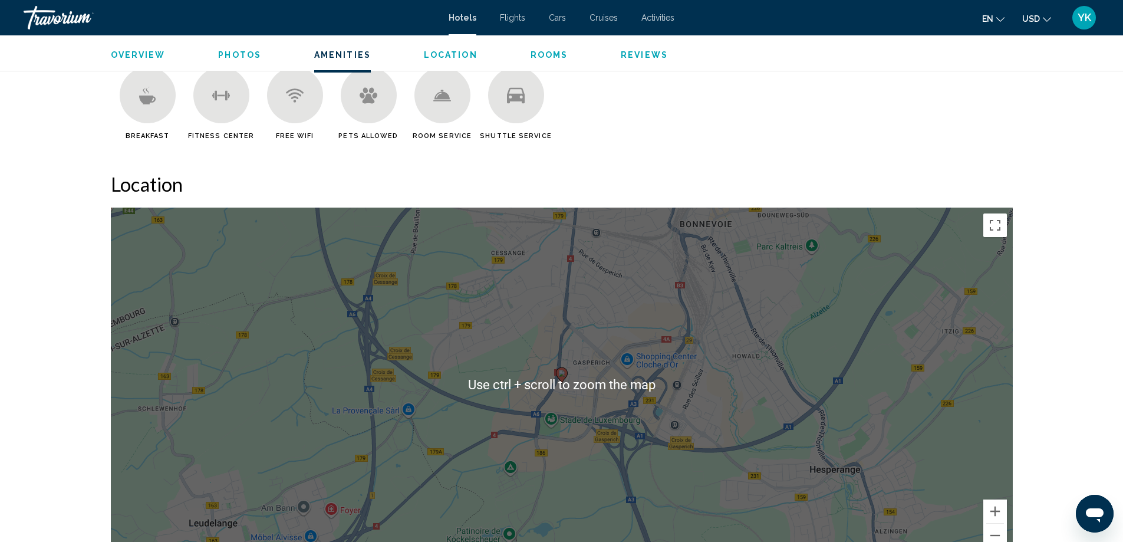
scroll to position [1100, 0]
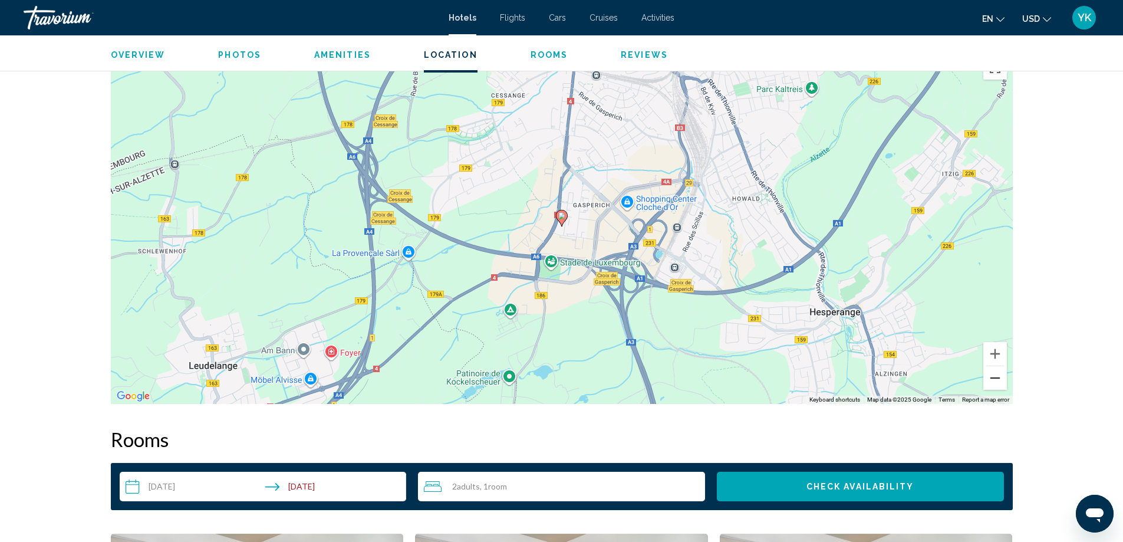
click at [995, 377] on button "Zoom out" at bounding box center [995, 378] width 24 height 24
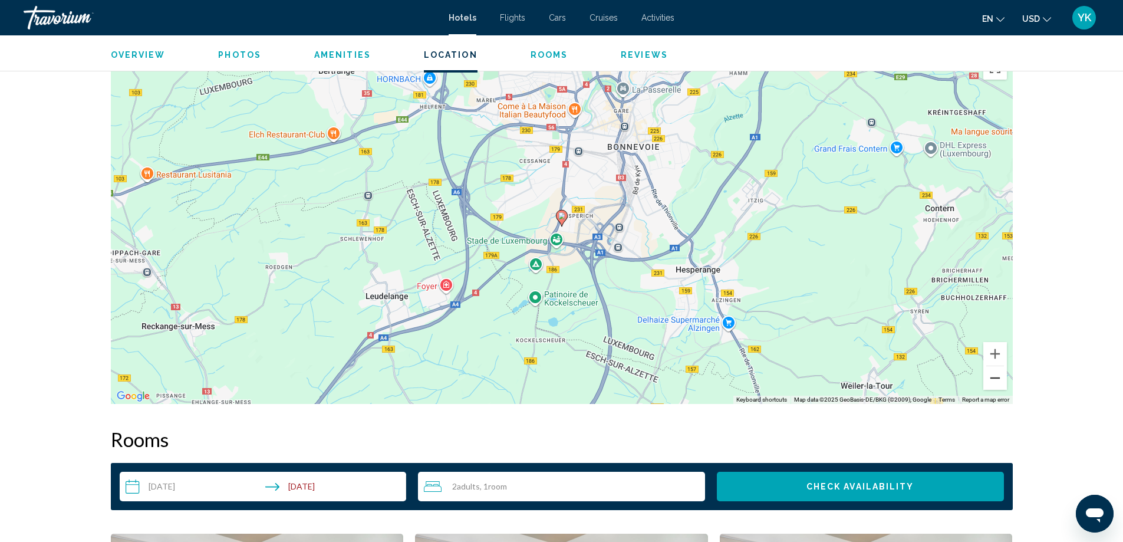
click at [995, 377] on button "Zoom out" at bounding box center [995, 378] width 24 height 24
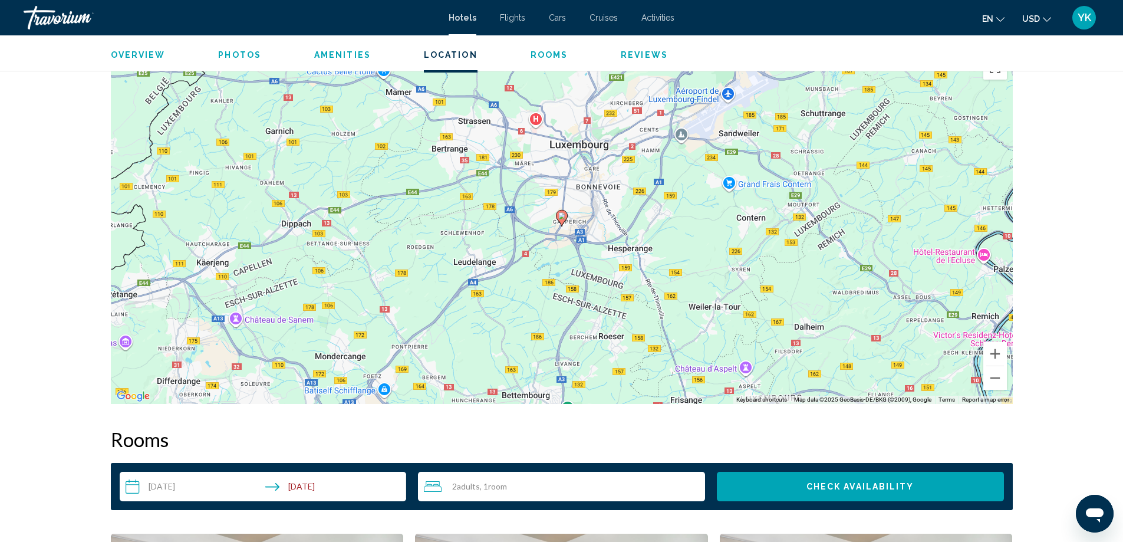
click at [729, 95] on div "To activate drag with keyboard, press Alt + Enter. Once in keyboard drag state,…" at bounding box center [562, 227] width 902 height 354
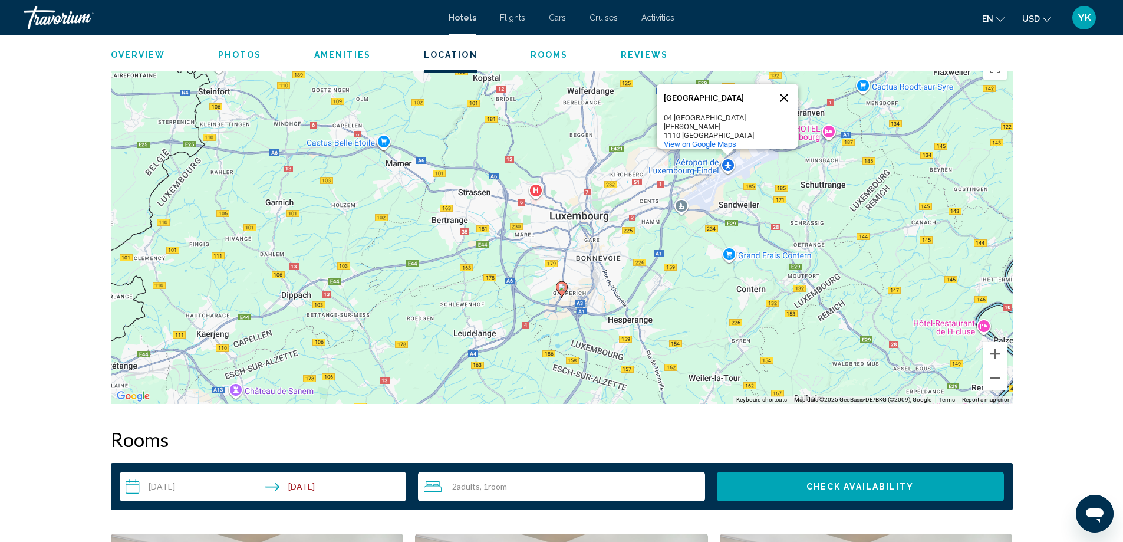
click at [783, 100] on button "Close" at bounding box center [784, 98] width 28 height 28
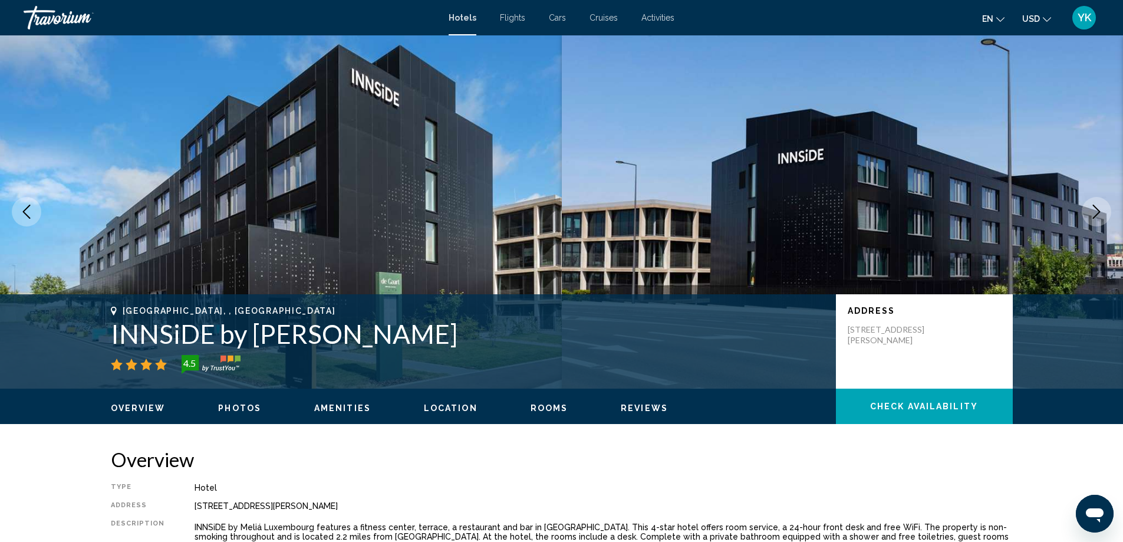
scroll to position [0, 0]
drag, startPoint x: 845, startPoint y: 329, endPoint x: 898, endPoint y: 363, distance: 62.6
click at [905, 365] on div "Address 12 Rue Henri Schnadt 2530 Luxembourg, Luxembourg 2530, Luxembourg" at bounding box center [924, 342] width 177 height 94
copy p "12 Rue Henri Schnadt 2530 Luxembourg, Luxembourg 2530, Luxembourg"
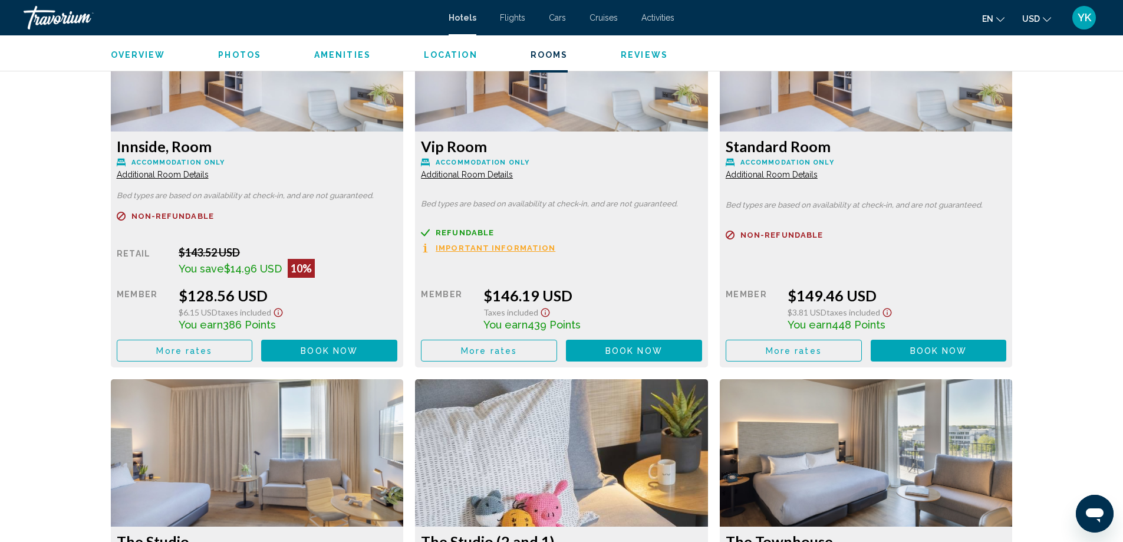
scroll to position [1650, 0]
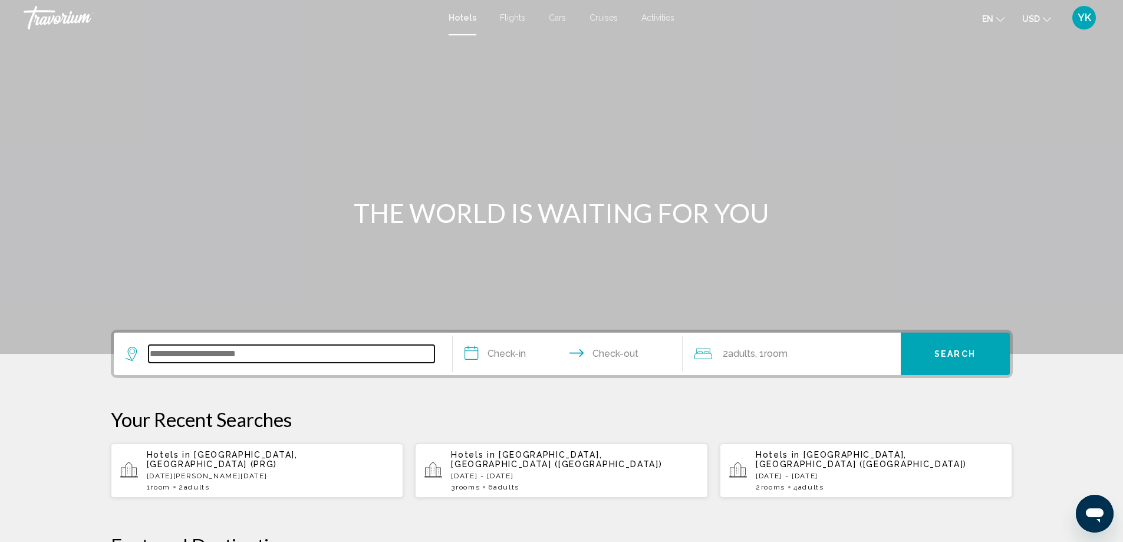
click at [245, 358] on input "Search widget" at bounding box center [292, 354] width 286 height 18
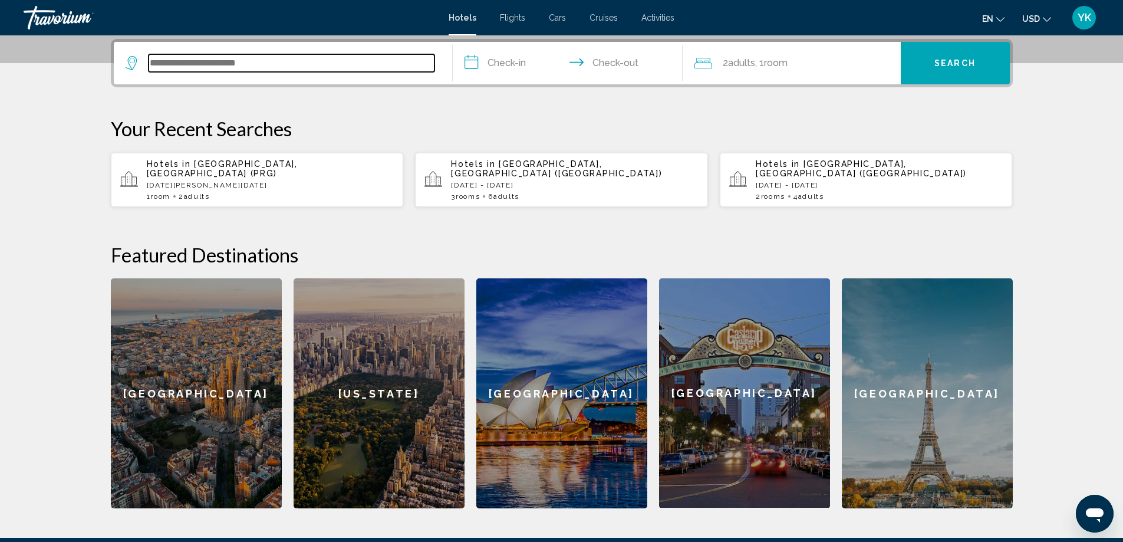
scroll to position [291, 0]
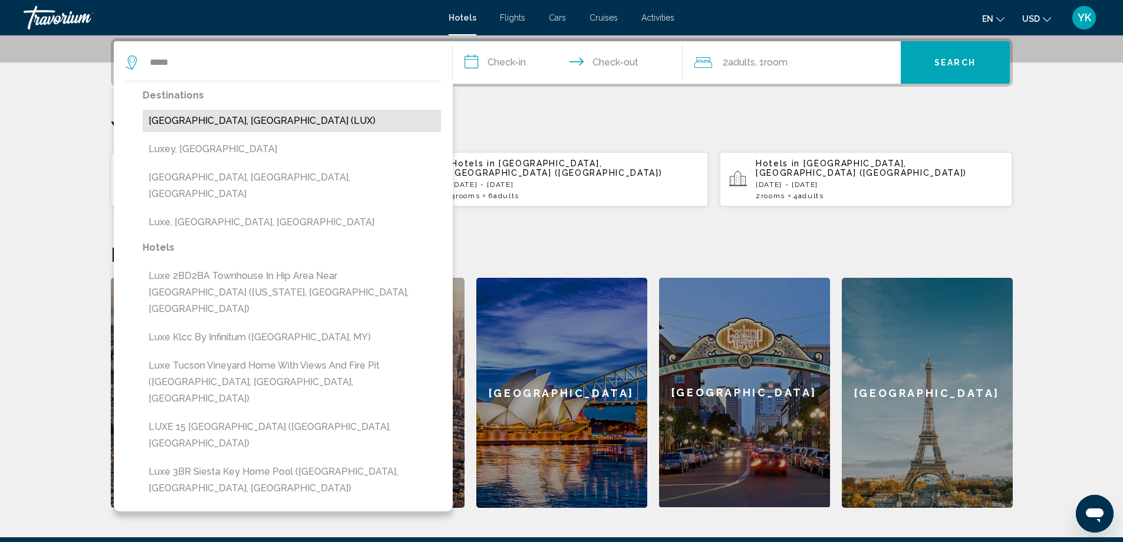
click at [237, 112] on button "Luxembourg, Luxembourg (LUX)" at bounding box center [292, 121] width 298 height 22
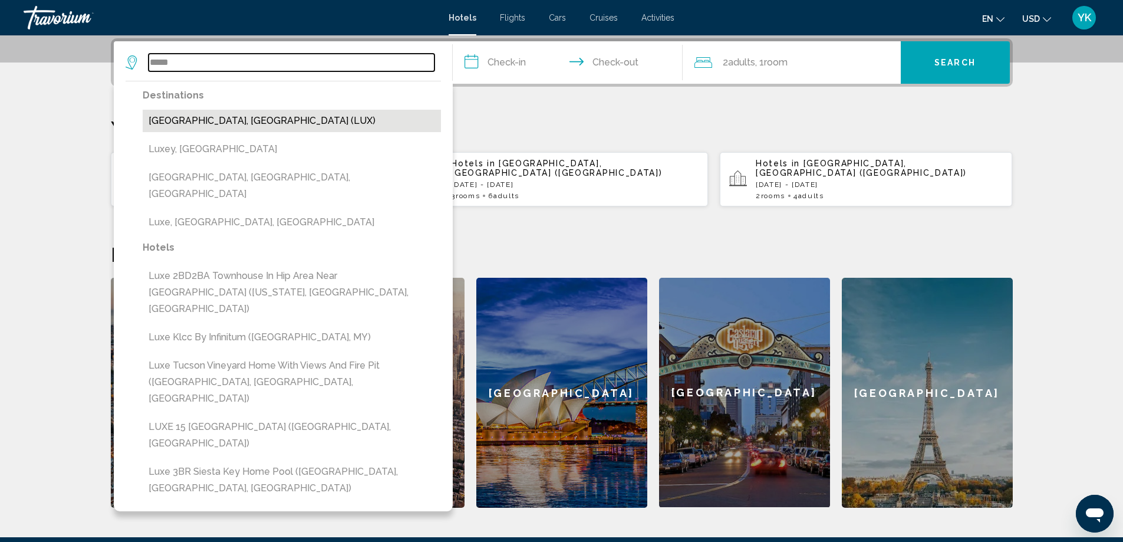
type input "**********"
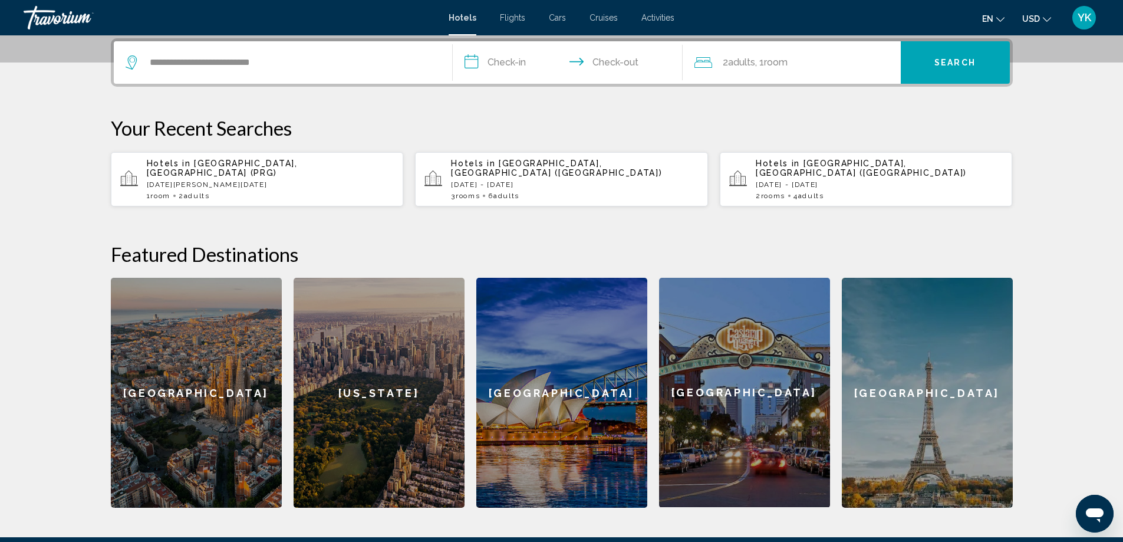
click at [516, 66] on input "**********" at bounding box center [570, 64] width 235 height 46
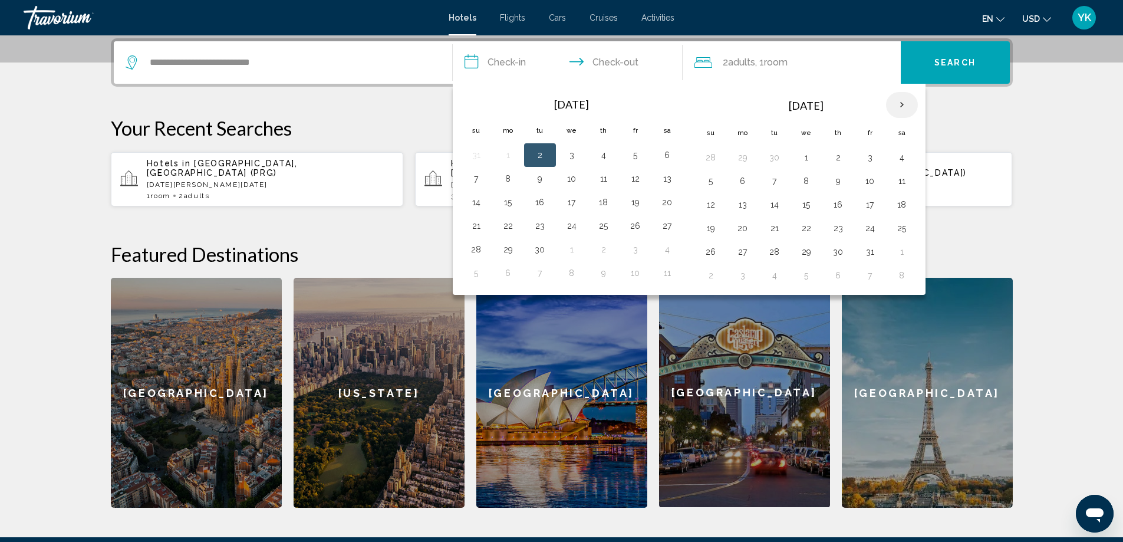
click at [908, 101] on th "Next month" at bounding box center [902, 105] width 32 height 26
click at [900, 104] on th "Next month" at bounding box center [902, 105] width 32 height 26
click at [903, 225] on button "27" at bounding box center [901, 228] width 19 height 17
click at [707, 253] on button "28" at bounding box center [710, 251] width 19 height 17
type input "**********"
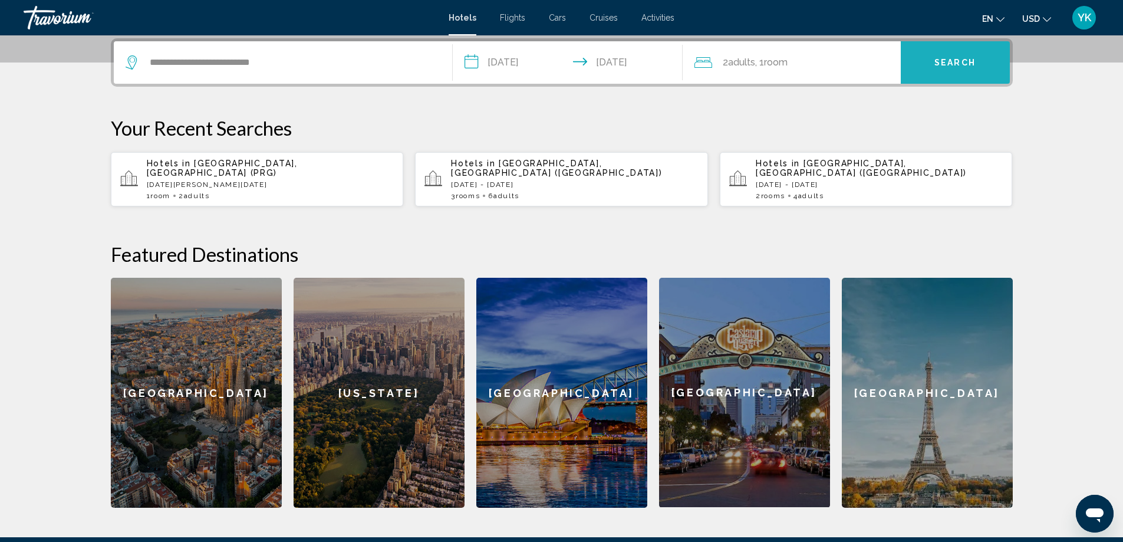
click at [959, 60] on span "Search" at bounding box center [954, 62] width 41 height 9
